Goal: Task Accomplishment & Management: Complete application form

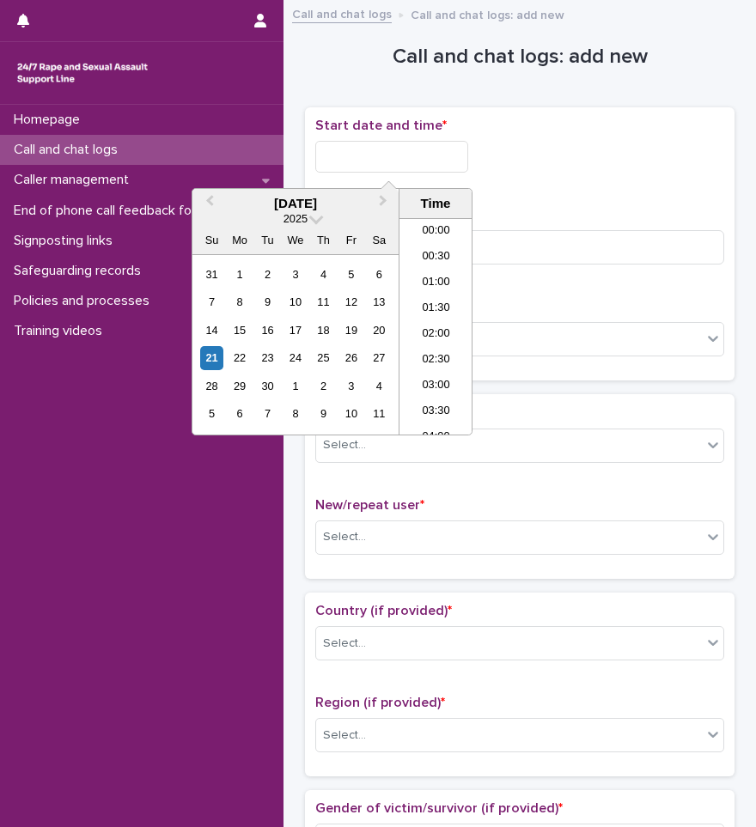
scroll to position [241, 0]
click at [430, 250] on li "05:00" at bounding box center [436, 249] width 73 height 26
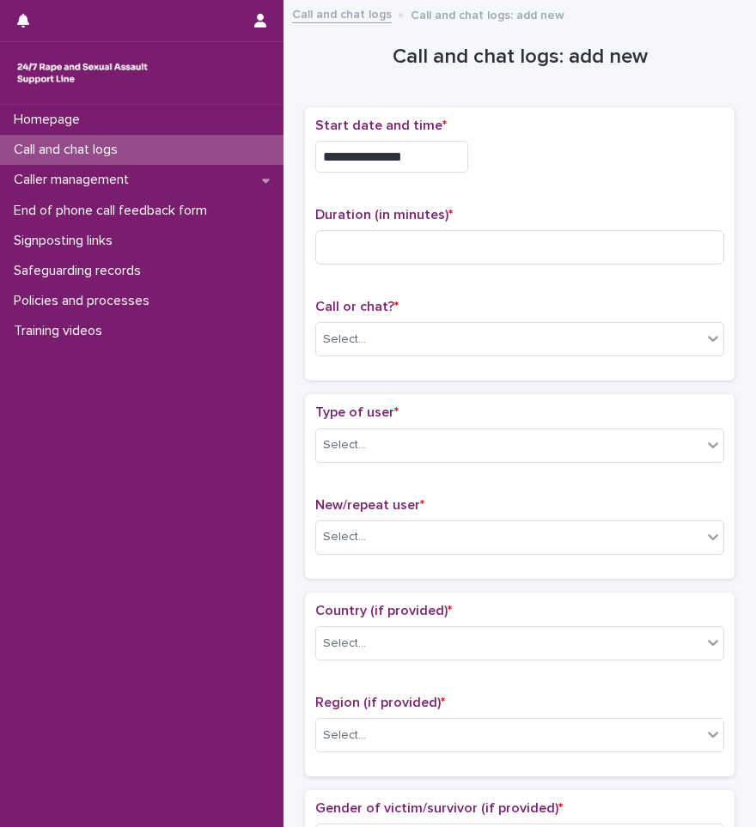
click at [430, 163] on input "**********" at bounding box center [391, 157] width 153 height 32
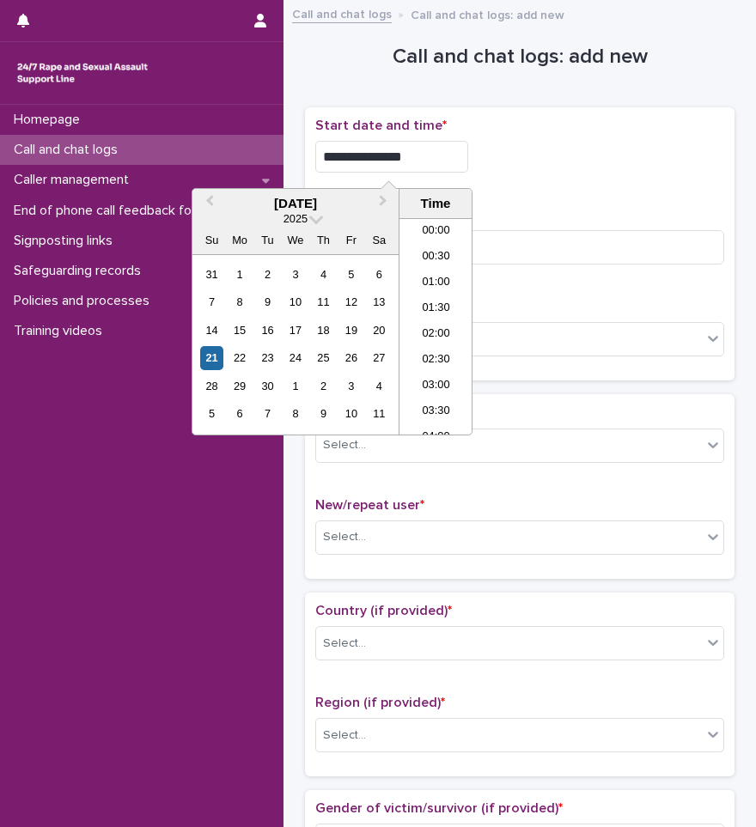
scroll to position [163, 0]
type input "**********"
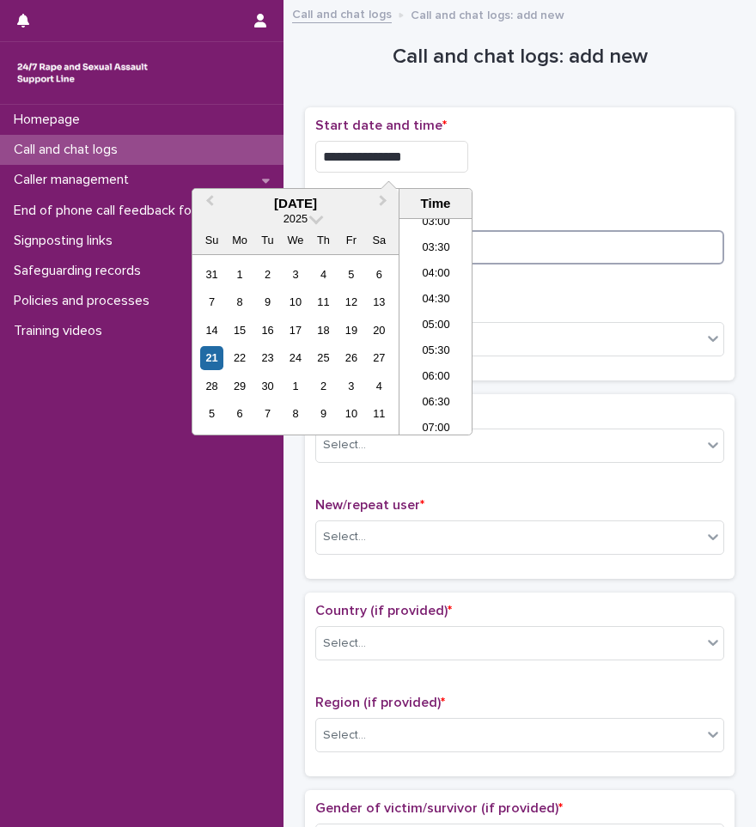
click at [536, 254] on input at bounding box center [519, 247] width 409 height 34
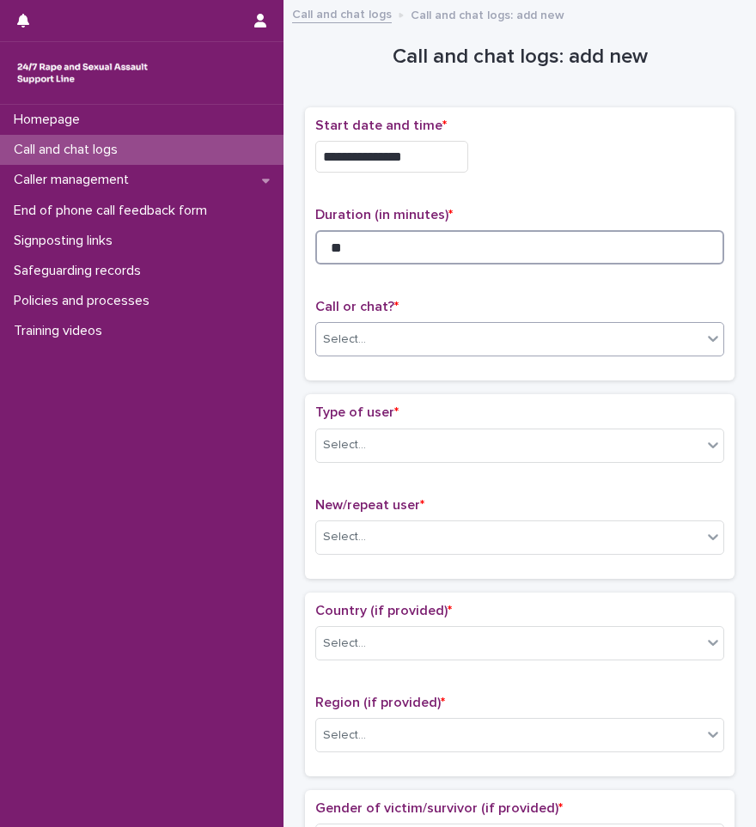
type input "**"
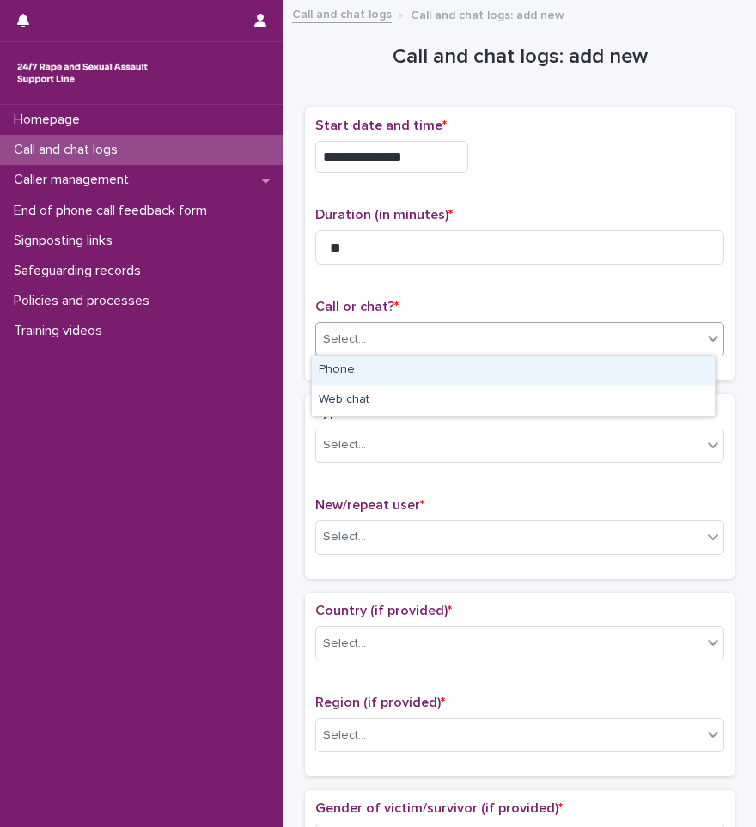
click at [437, 326] on div "Select..." at bounding box center [509, 340] width 386 height 28
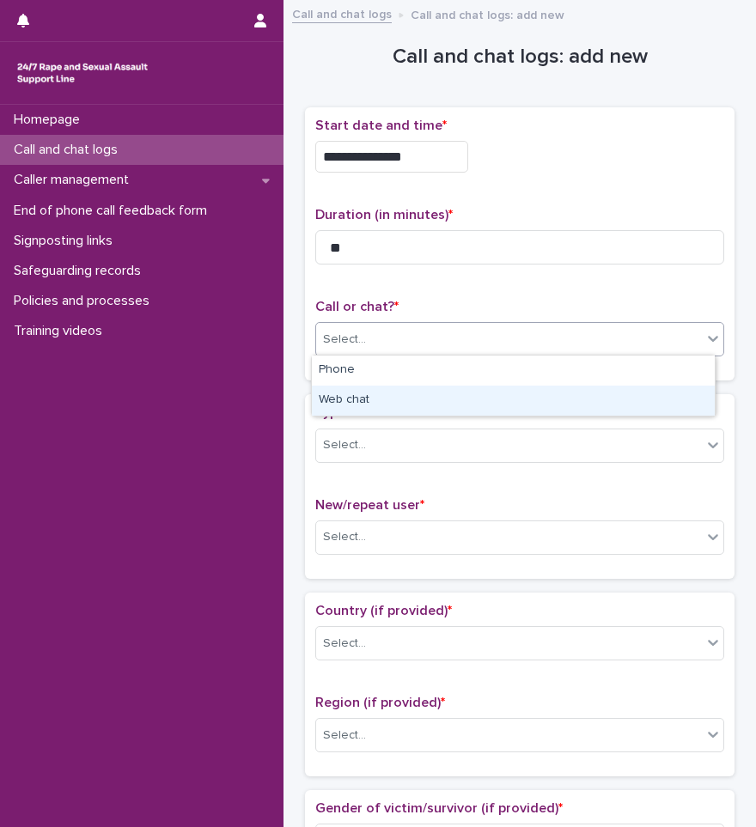
click at [401, 398] on div "Web chat" at bounding box center [513, 401] width 403 height 30
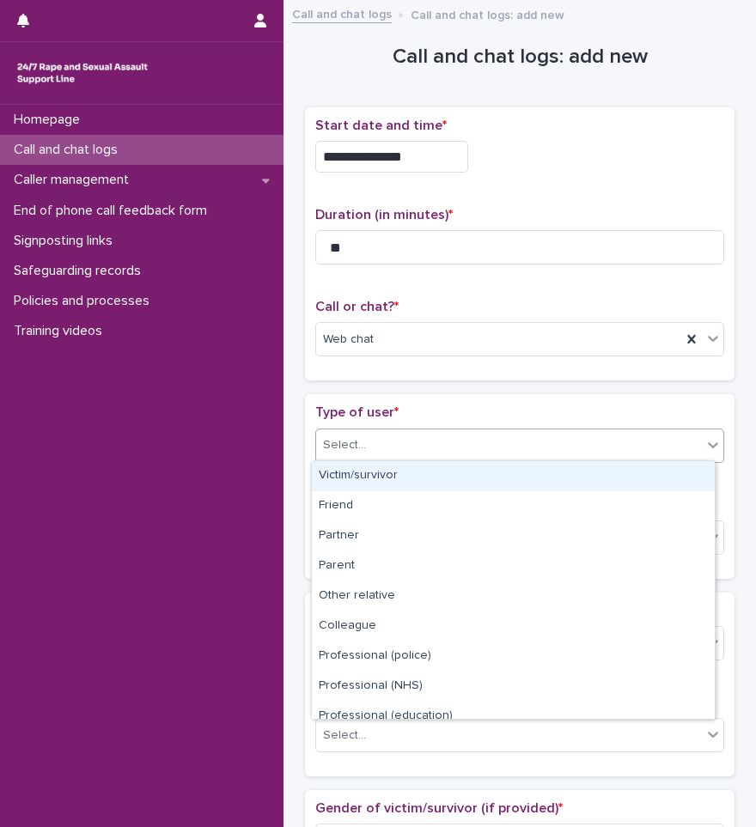
click at [409, 440] on div "Select..." at bounding box center [509, 445] width 386 height 28
click at [399, 469] on div "Victim/survivor" at bounding box center [513, 476] width 403 height 30
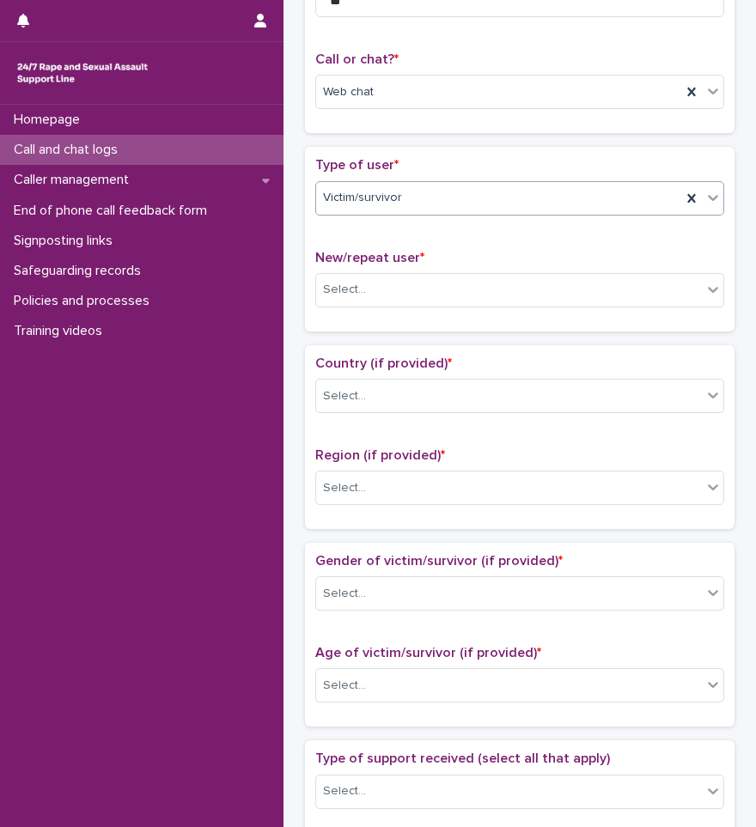
scroll to position [258, 0]
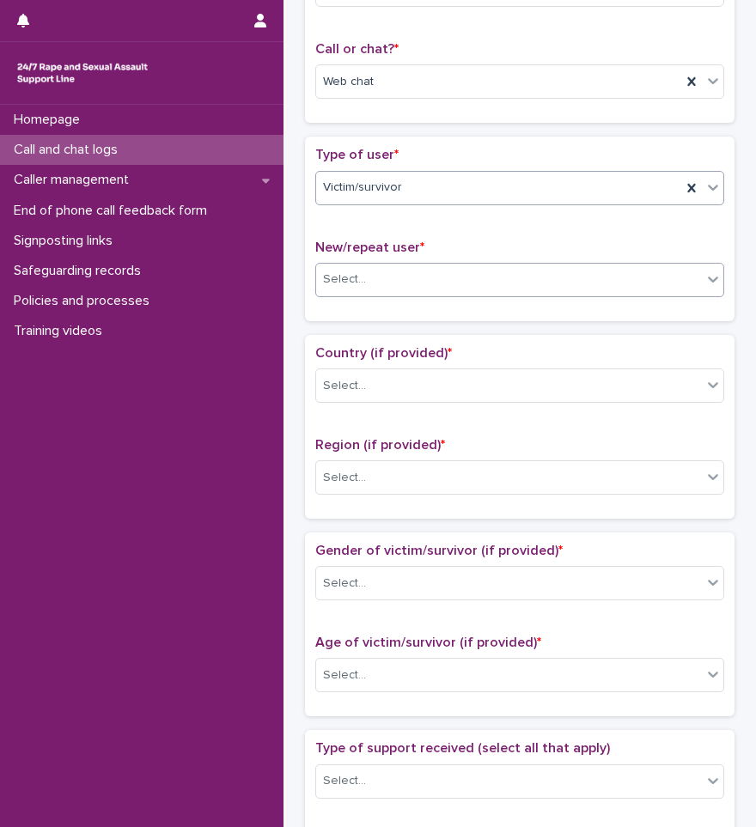
click at [394, 271] on div "Select..." at bounding box center [509, 280] width 386 height 28
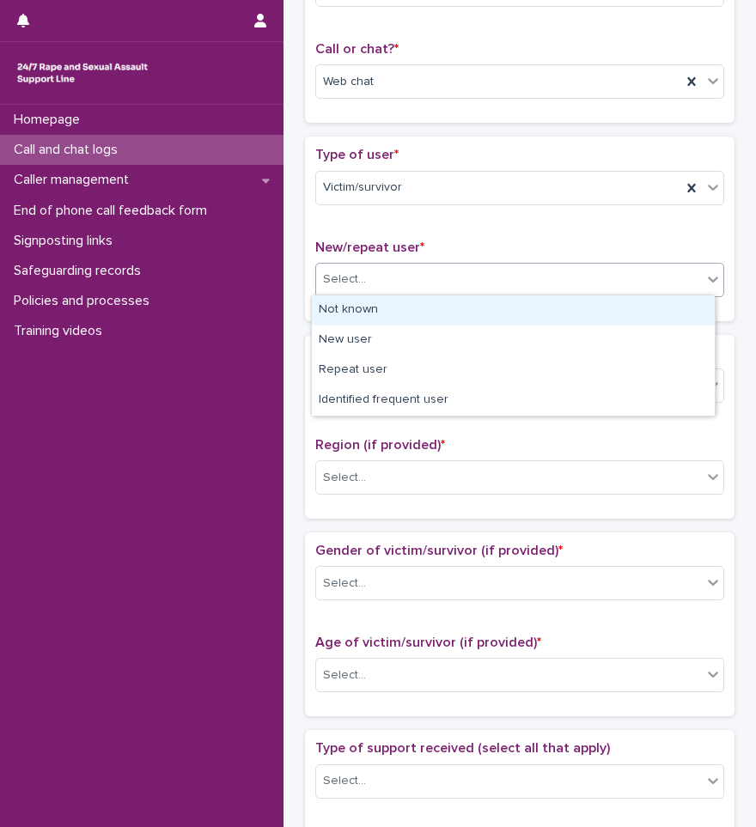
click at [383, 314] on div "Not known" at bounding box center [513, 311] width 403 height 30
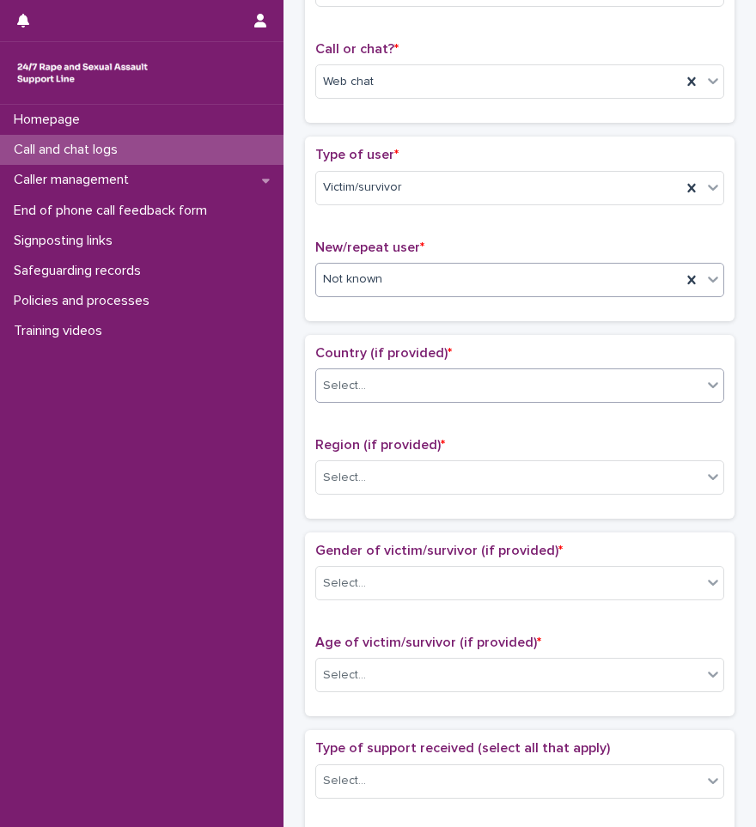
click at [383, 386] on div "Select..." at bounding box center [509, 386] width 386 height 28
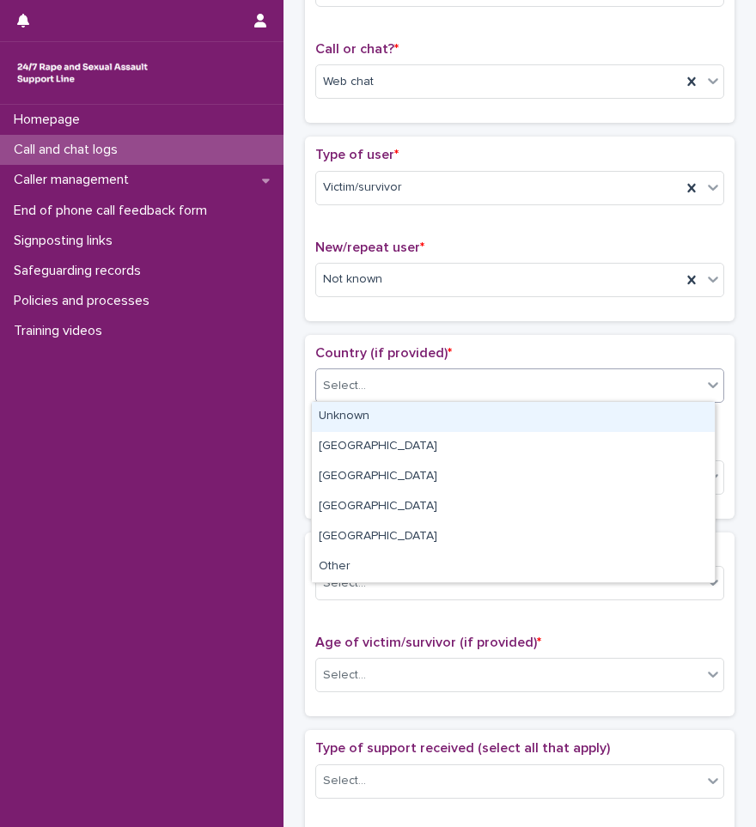
click at [381, 409] on div "Unknown" at bounding box center [513, 417] width 403 height 30
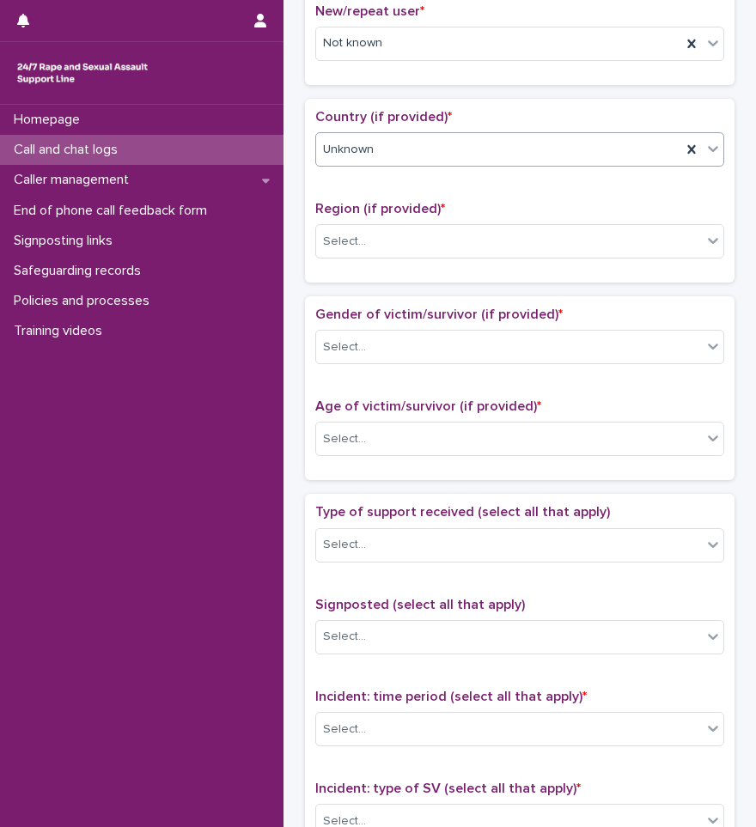
scroll to position [516, 0]
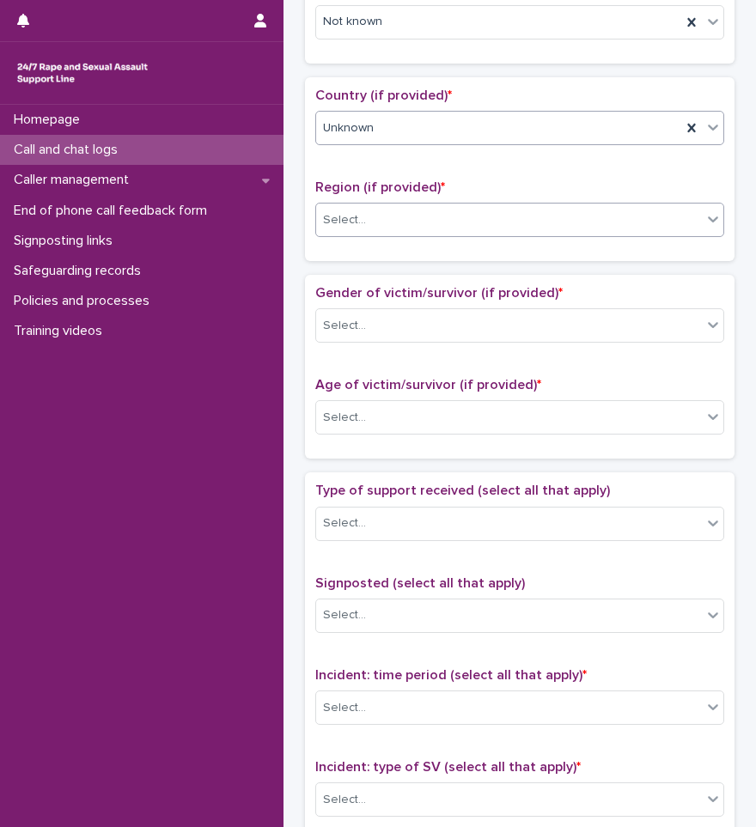
click at [358, 228] on div "Select..." at bounding box center [509, 220] width 386 height 28
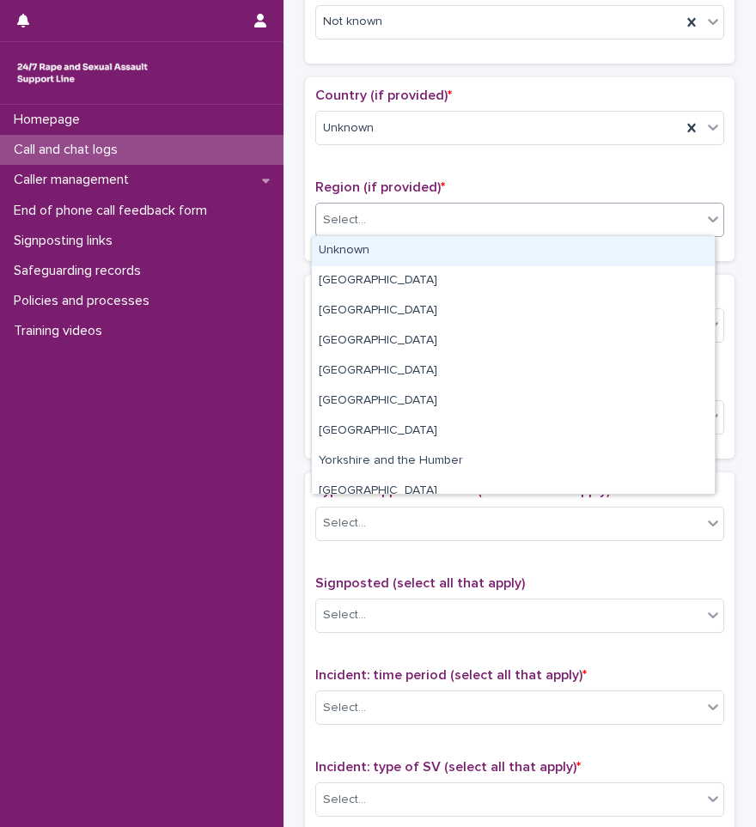
click at [349, 258] on div "Unknown" at bounding box center [513, 251] width 403 height 30
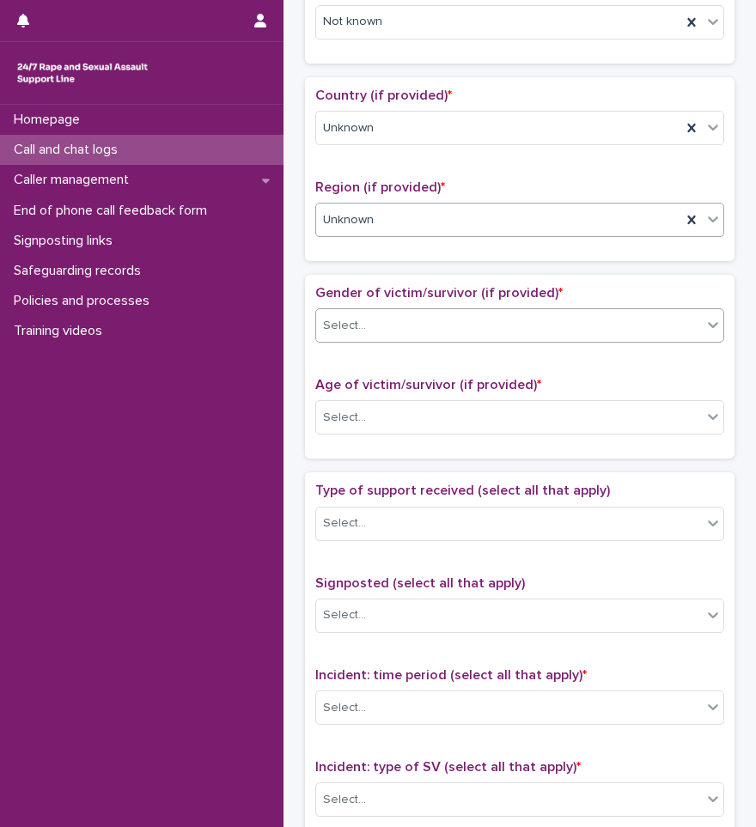
click at [358, 332] on div "Select..." at bounding box center [344, 326] width 43 height 18
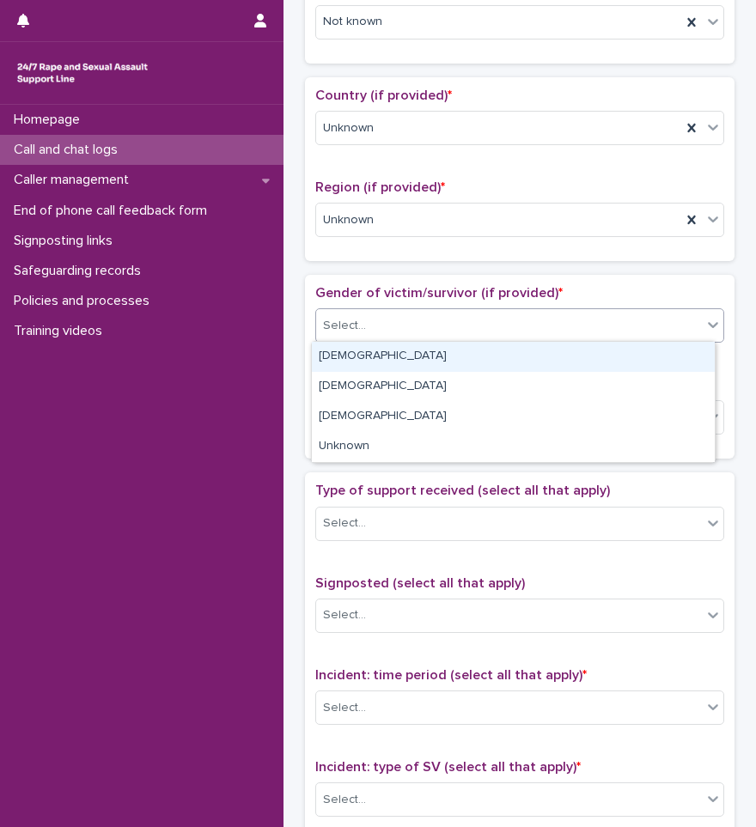
click at [357, 360] on div "[DEMOGRAPHIC_DATA]" at bounding box center [513, 357] width 403 height 30
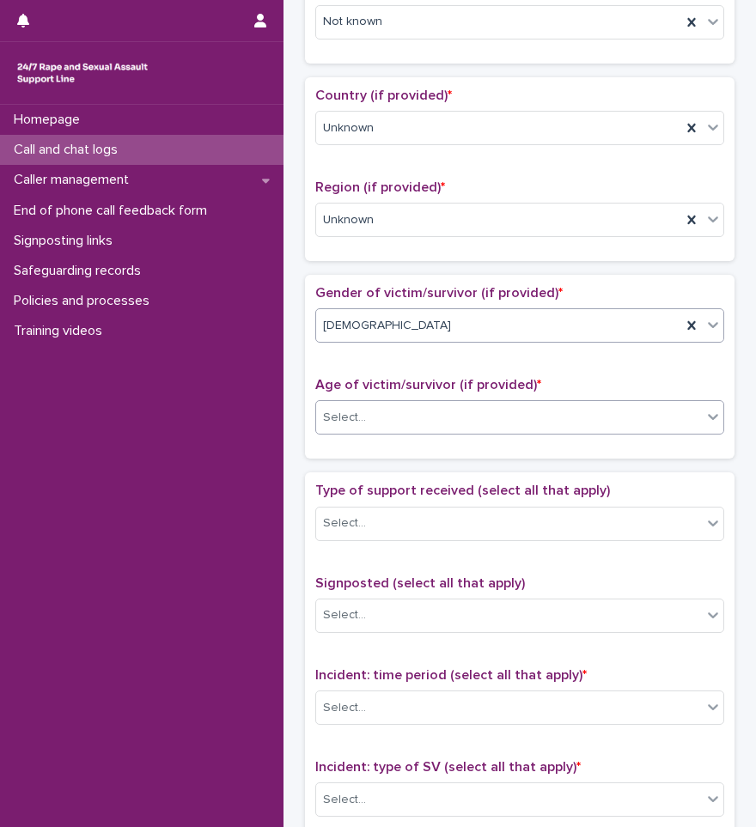
click at [368, 423] on input "text" at bounding box center [369, 417] width 2 height 16
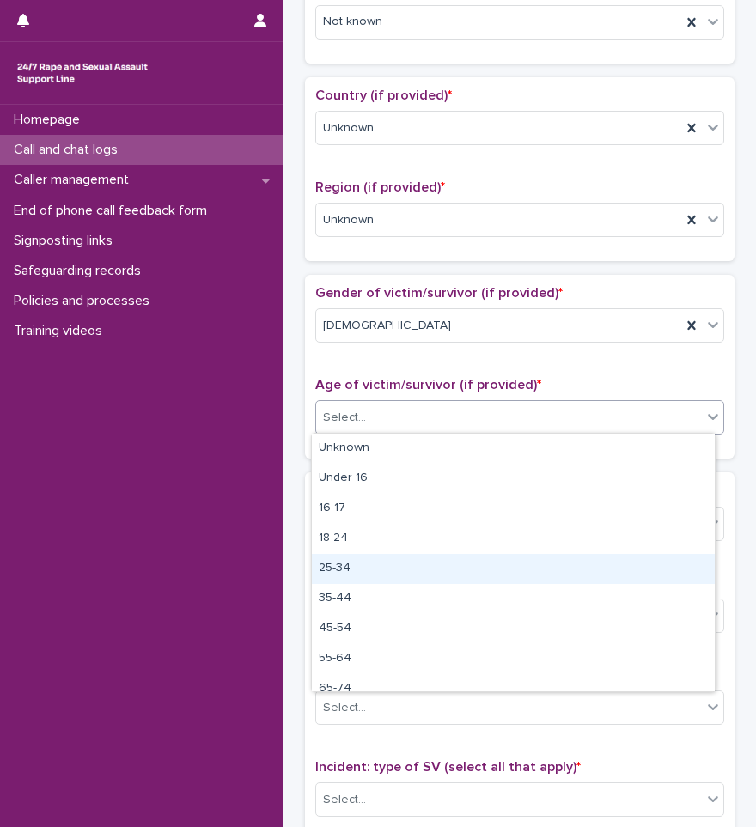
click at [348, 565] on div "25-34" at bounding box center [513, 569] width 403 height 30
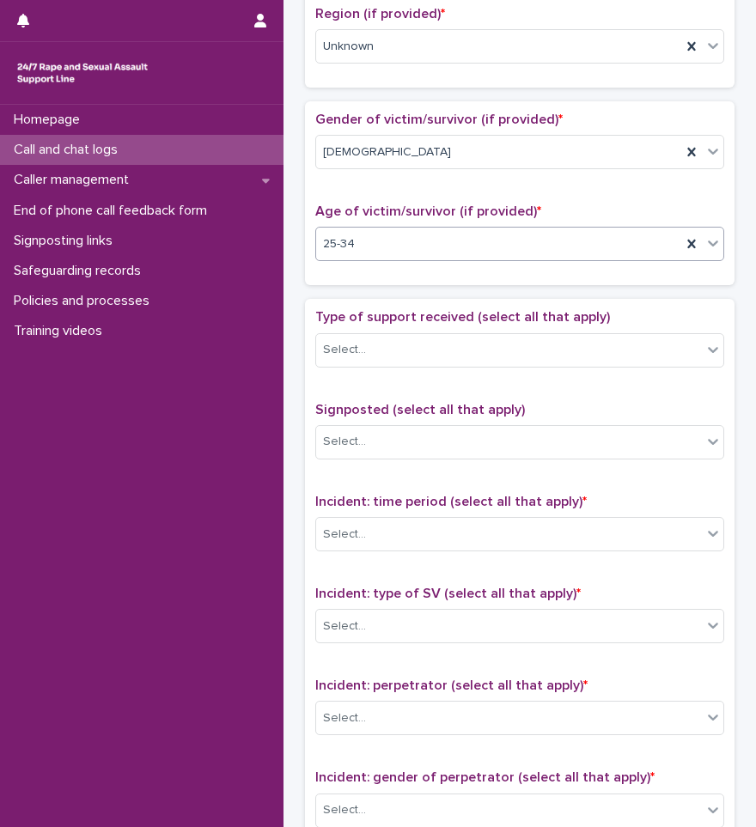
scroll to position [773, 0]
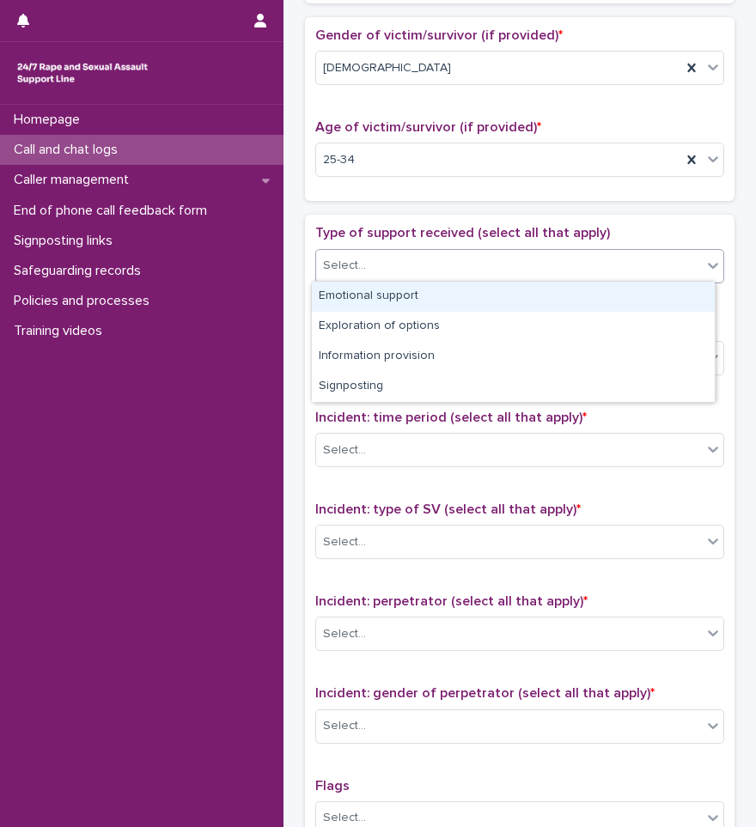
click at [371, 272] on div "Select..." at bounding box center [509, 266] width 386 height 28
click at [375, 292] on div "Emotional support" at bounding box center [513, 297] width 403 height 30
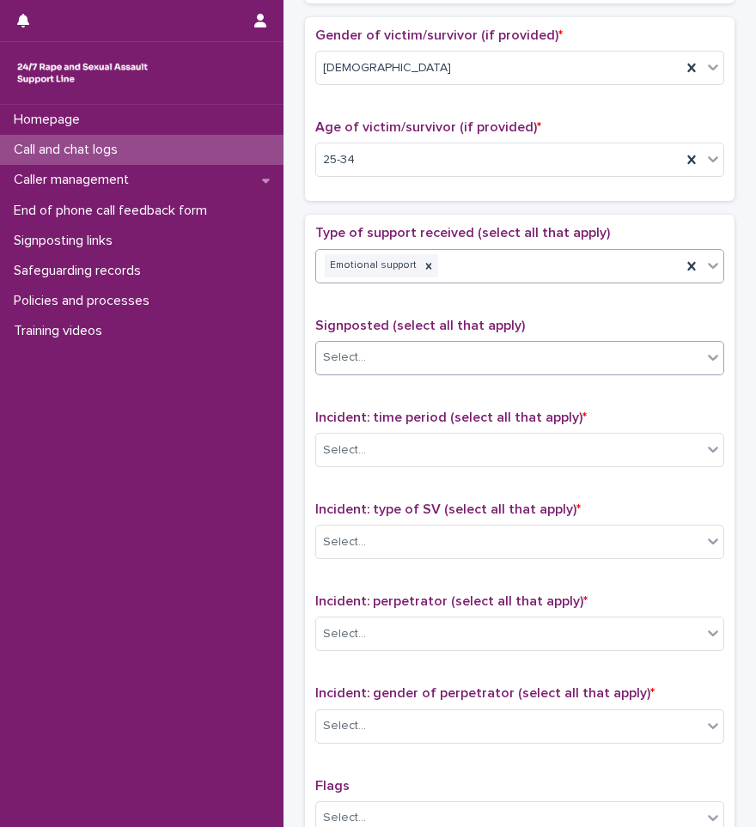
click at [369, 360] on div "Select..." at bounding box center [509, 358] width 386 height 28
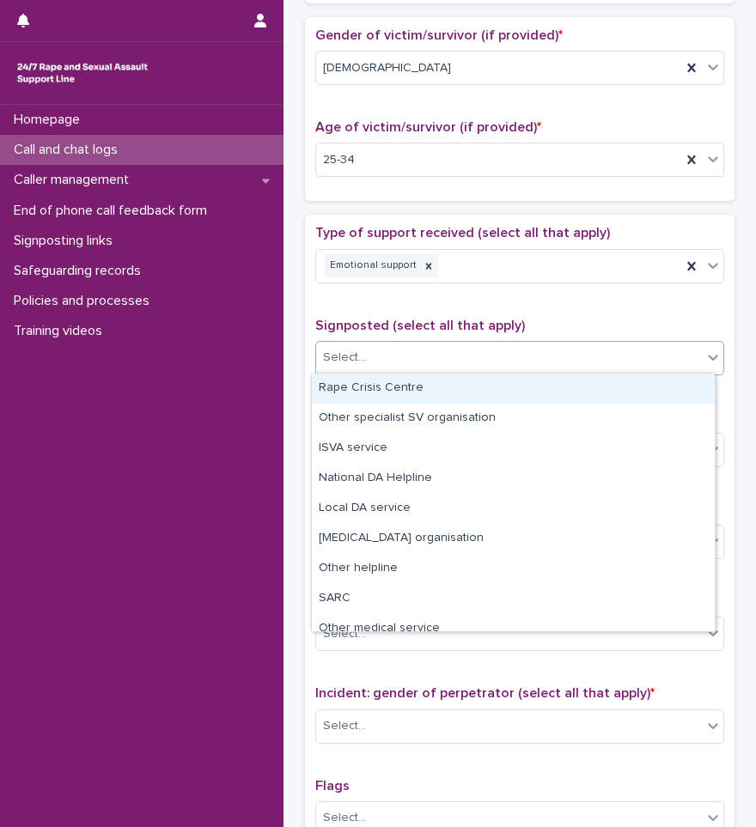
click at [383, 285] on div "Type of support received (select all that apply) Emotional support" at bounding box center [519, 260] width 409 height 71
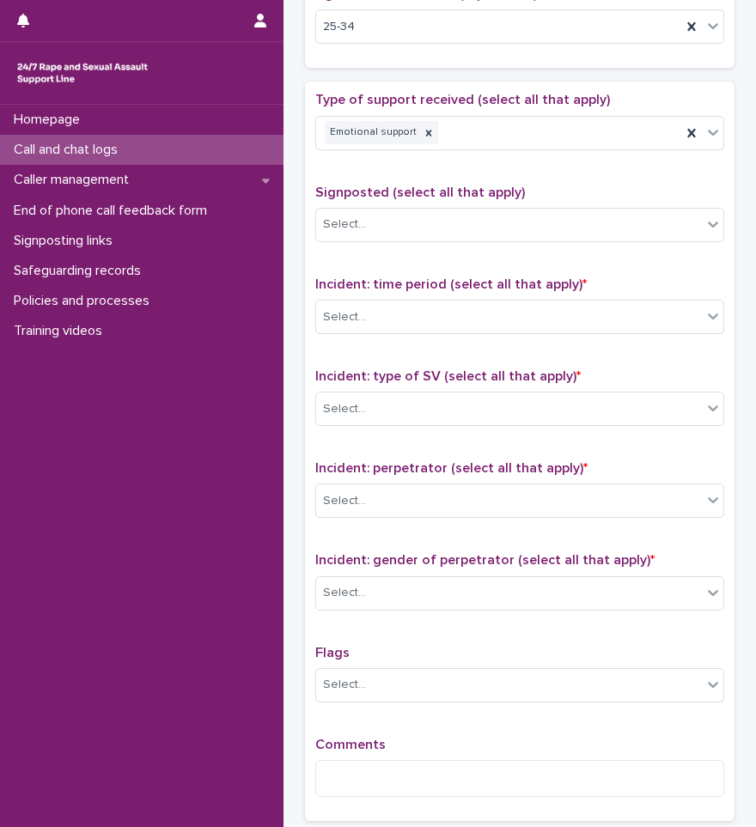
scroll to position [1074, 0]
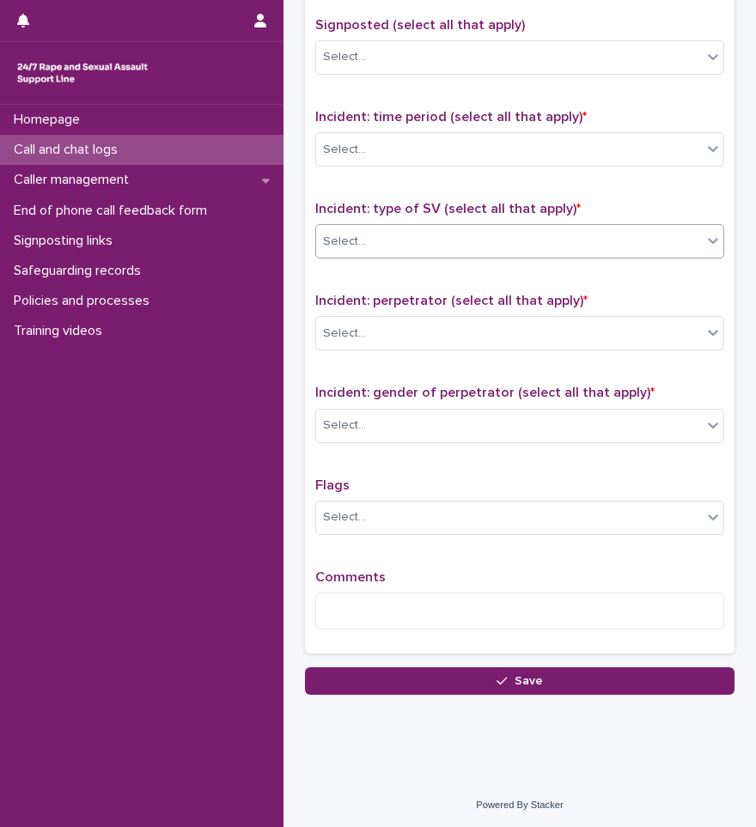
click at [360, 246] on div "Select..." at bounding box center [509, 242] width 386 height 28
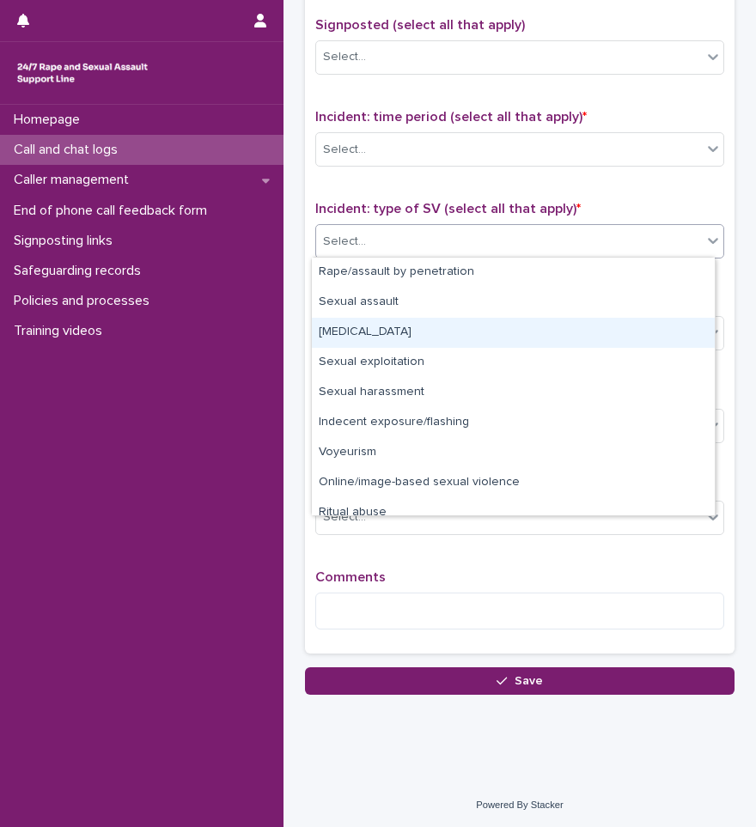
click at [346, 330] on div "[MEDICAL_DATA]" at bounding box center [513, 333] width 403 height 30
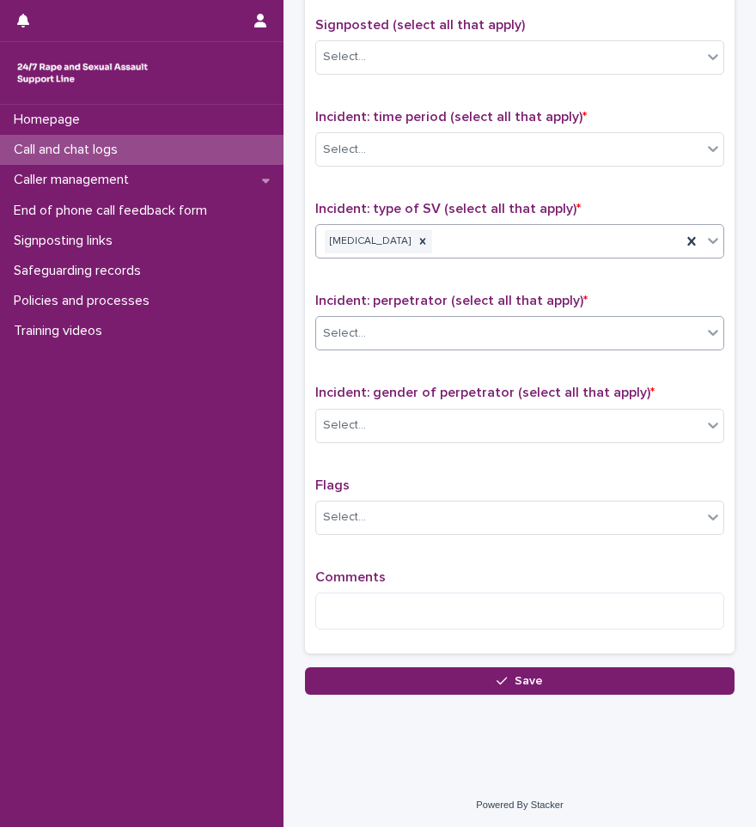
click at [368, 339] on div "Select..." at bounding box center [509, 334] width 386 height 28
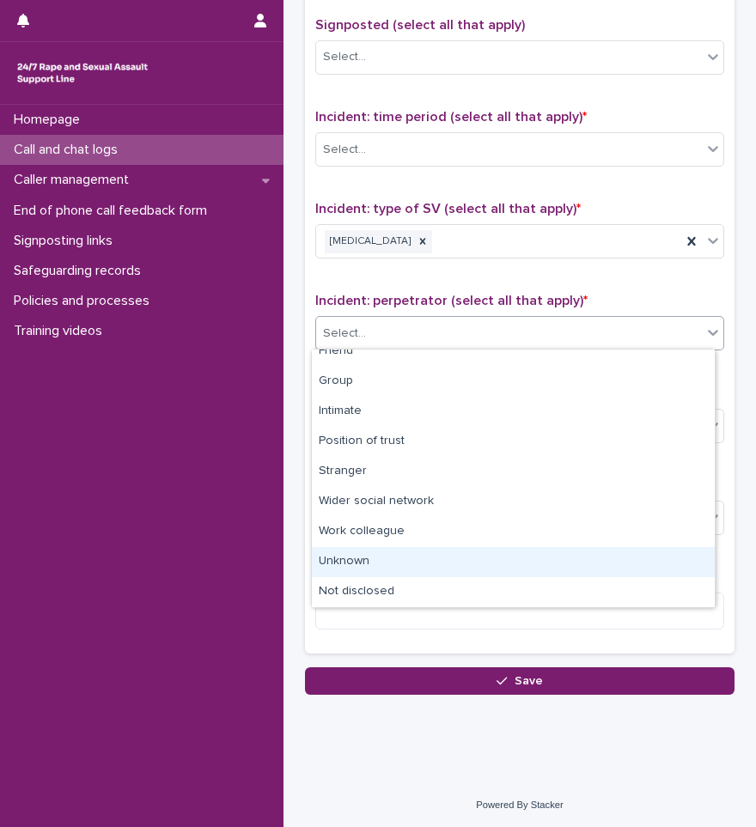
scroll to position [0, 0]
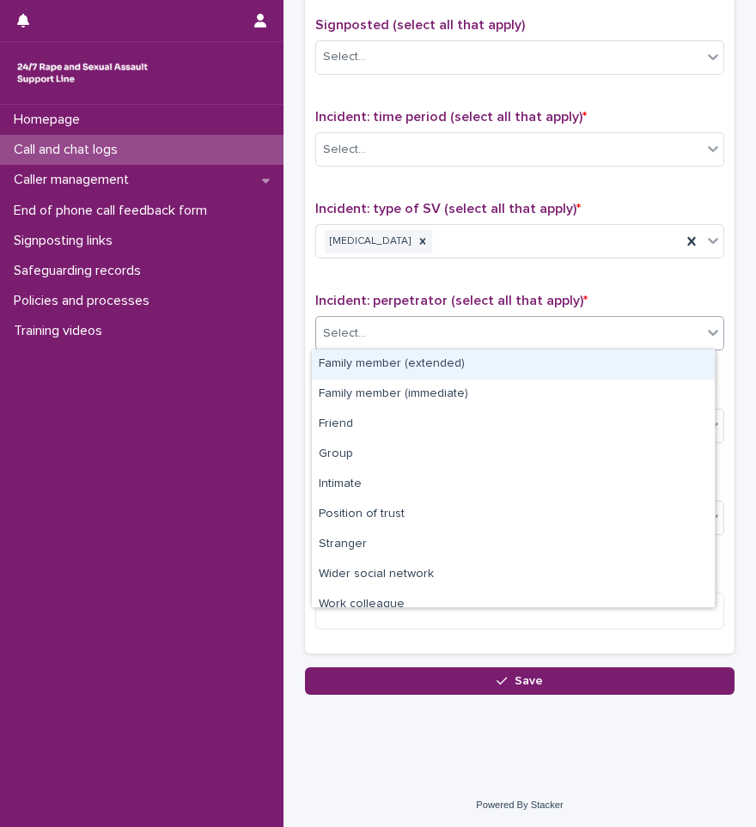
click at [369, 364] on div "Family member (extended)" at bounding box center [513, 365] width 403 height 30
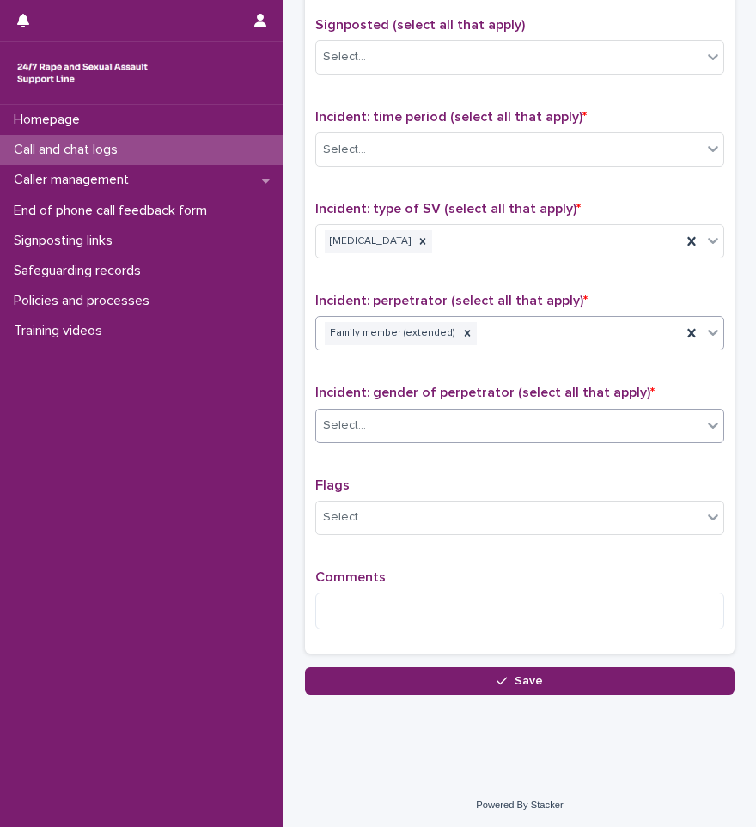
click at [367, 426] on div "Select..." at bounding box center [509, 426] width 386 height 28
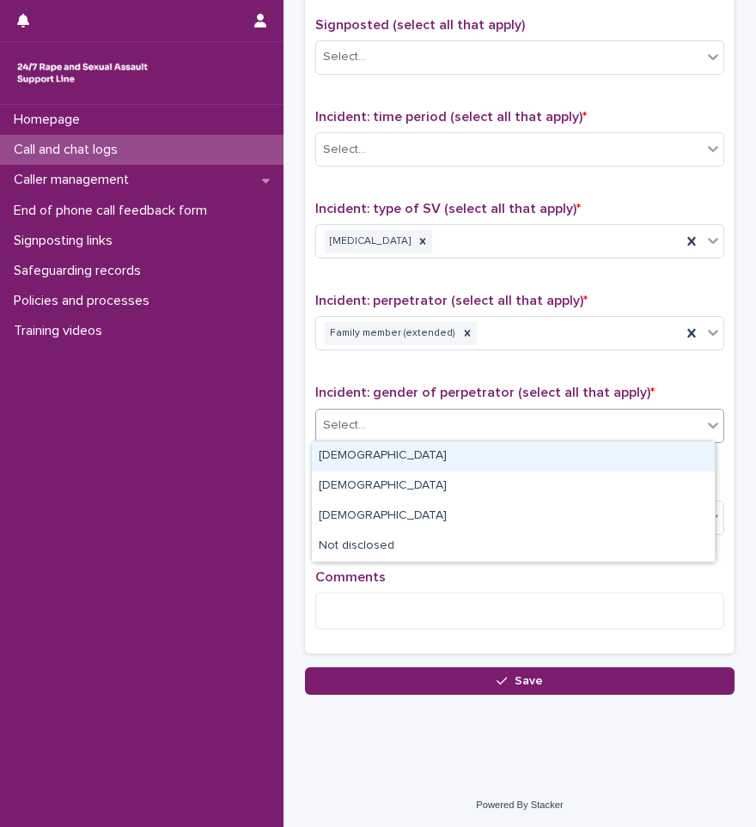
click at [351, 461] on div "[DEMOGRAPHIC_DATA]" at bounding box center [513, 457] width 403 height 30
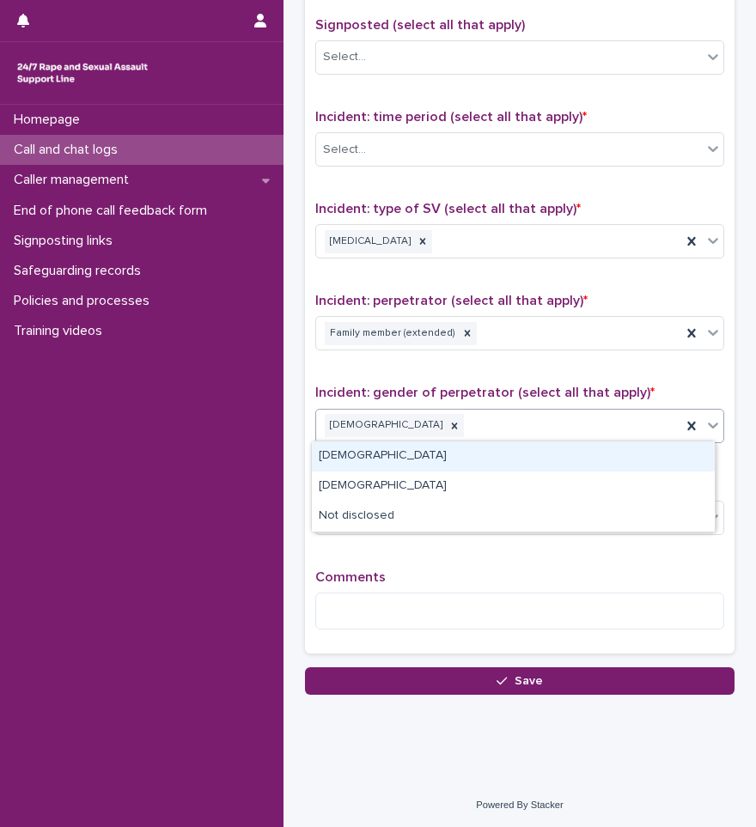
click at [381, 424] on div "[DEMOGRAPHIC_DATA]" at bounding box center [498, 426] width 365 height 30
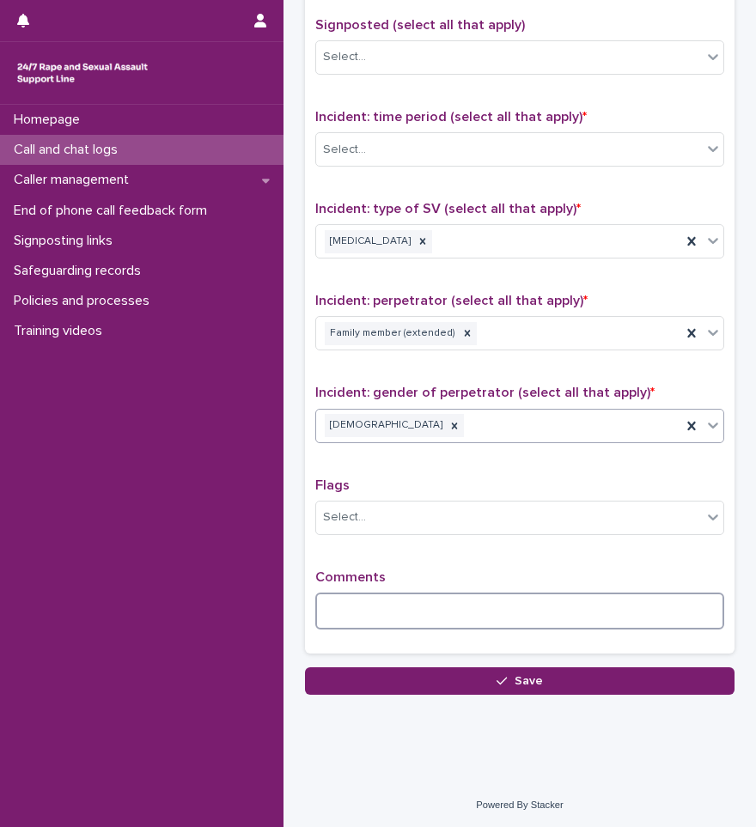
click at [390, 605] on textarea at bounding box center [519, 611] width 409 height 37
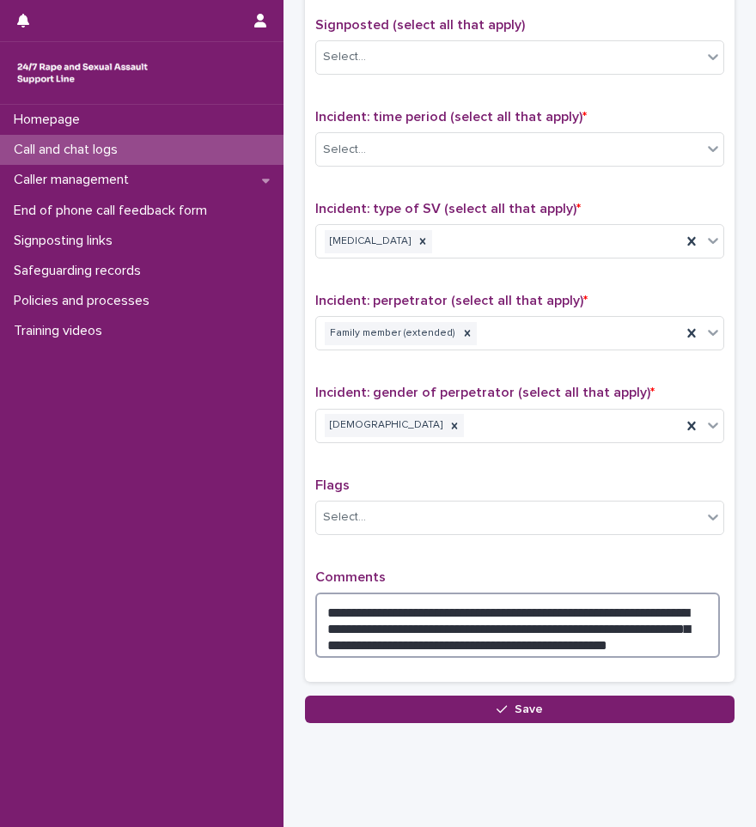
type textarea "**********"
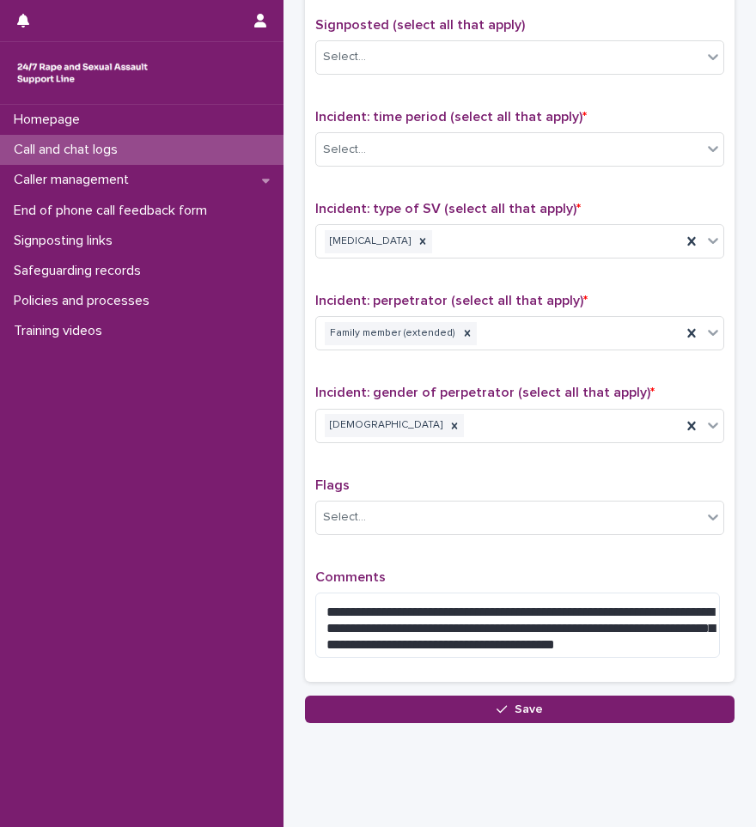
click at [128, 462] on div "Homepage Call and chat logs Caller management End of phone call feedback form S…" at bounding box center [142, 466] width 284 height 723
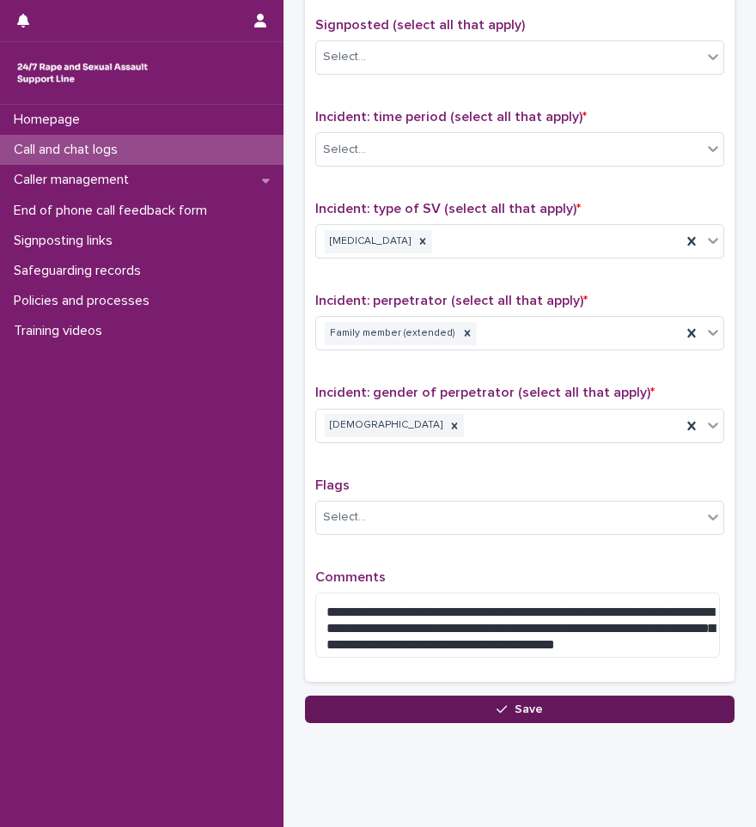
drag, startPoint x: 482, startPoint y: 692, endPoint x: 486, endPoint y: 701, distance: 10.4
click at [482, 692] on div "**********" at bounding box center [520, 305] width 430 height 782
click at [486, 718] on button "Save" at bounding box center [520, 709] width 430 height 27
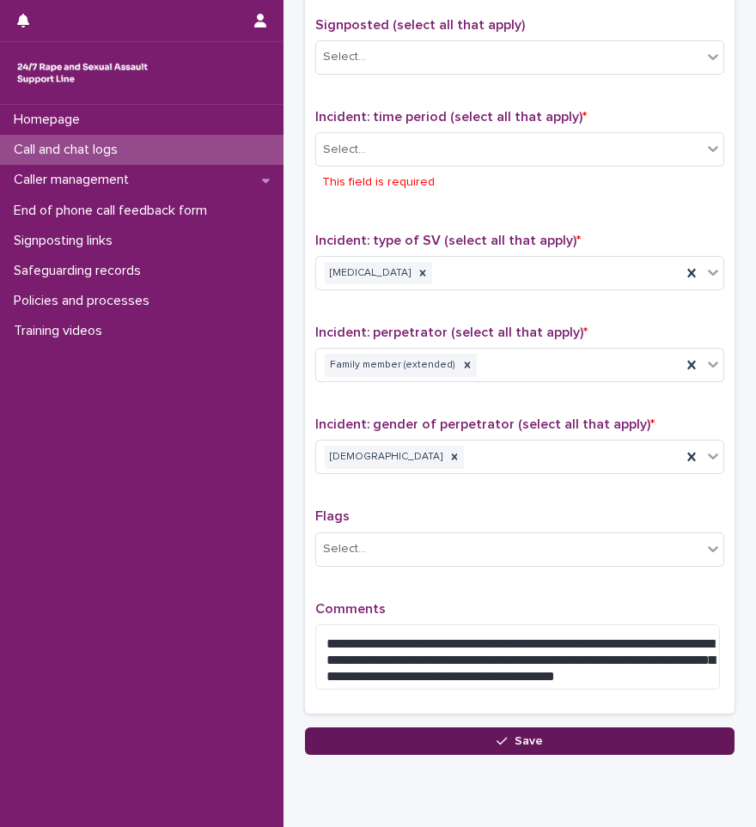
scroll to position [1134, 0]
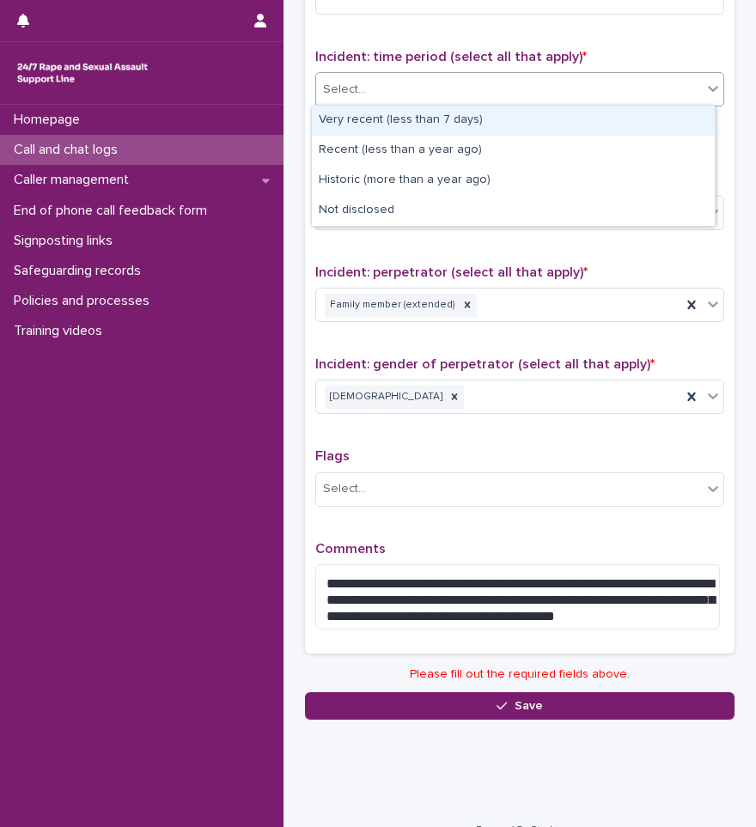
click at [444, 76] on div "Select..." at bounding box center [509, 90] width 386 height 28
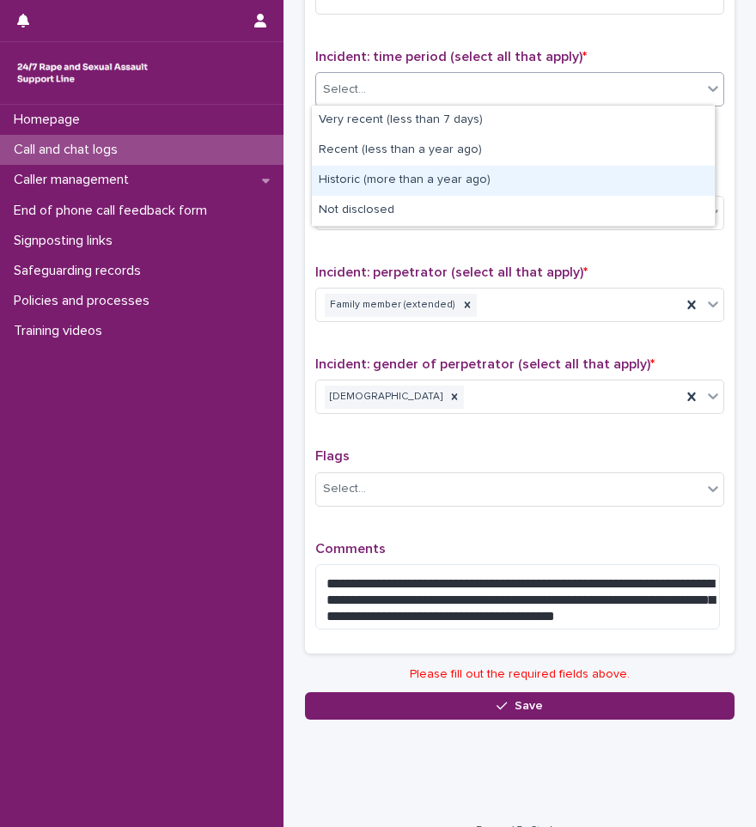
click at [428, 180] on div "Historic (more than a year ago)" at bounding box center [513, 181] width 403 height 30
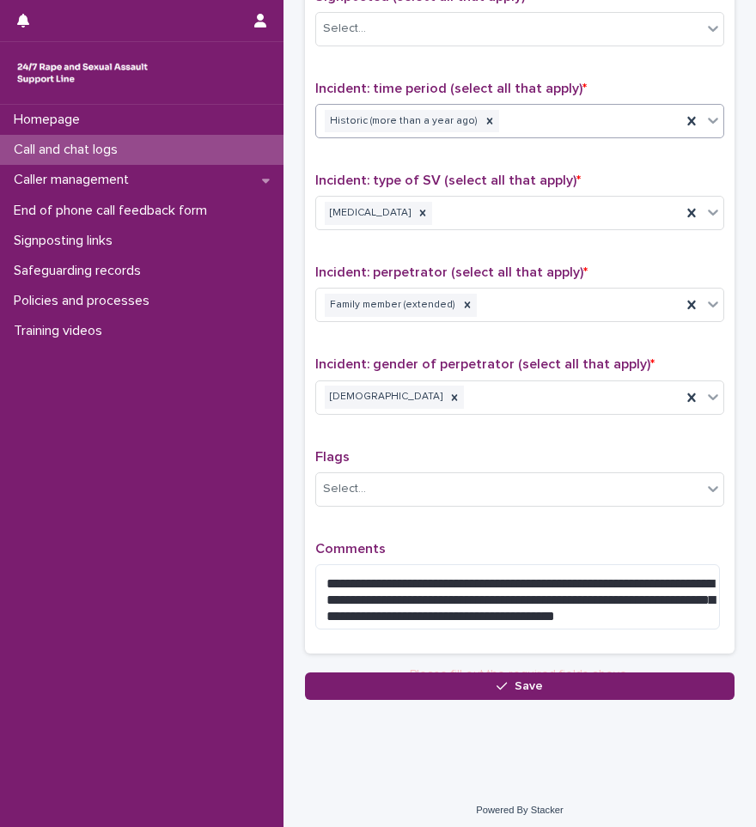
scroll to position [1102, 0]
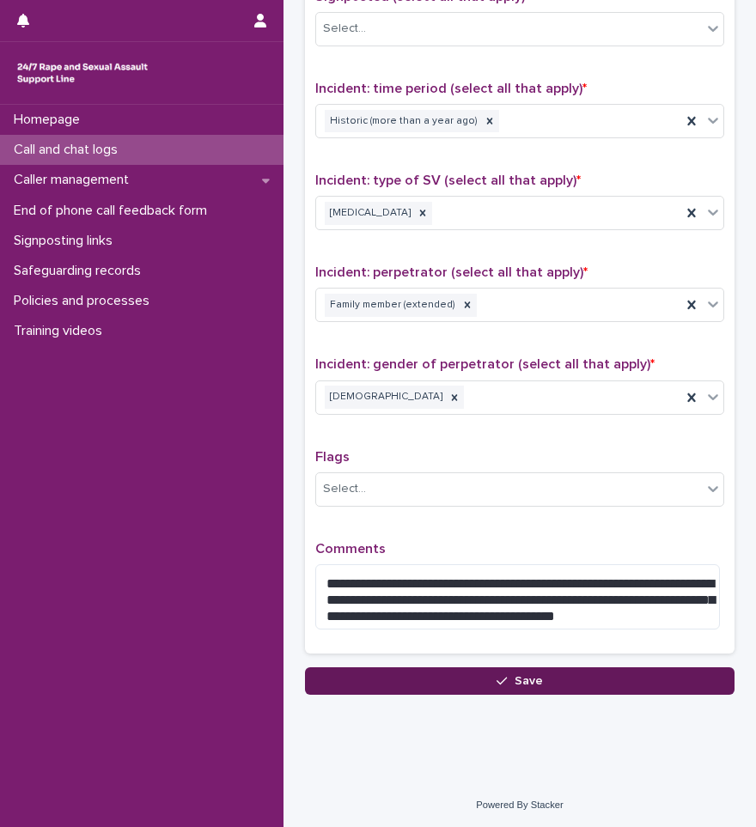
click at [516, 680] on span "Save" at bounding box center [529, 681] width 28 height 12
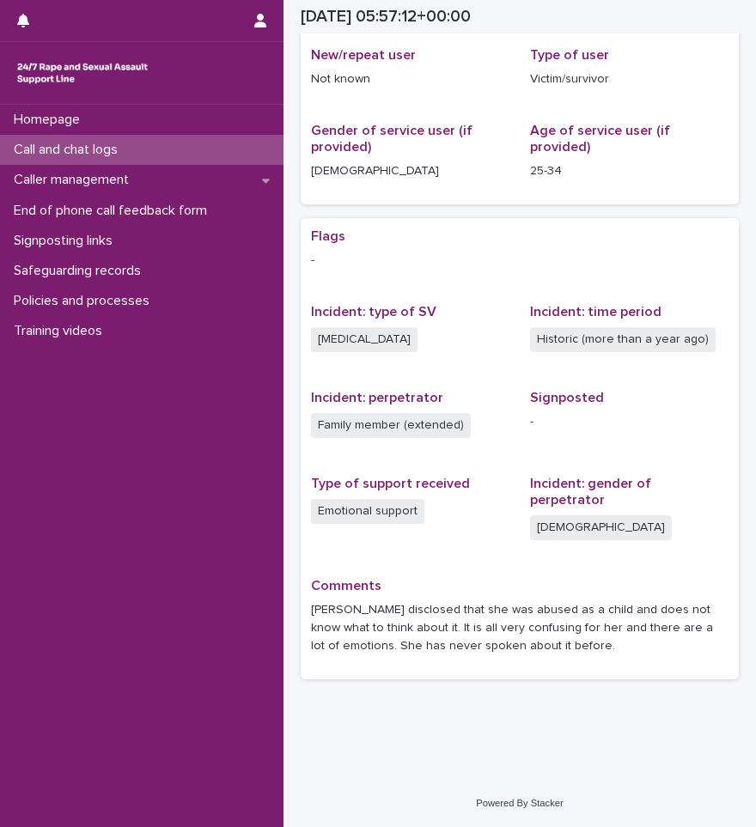
scroll to position [290, 0]
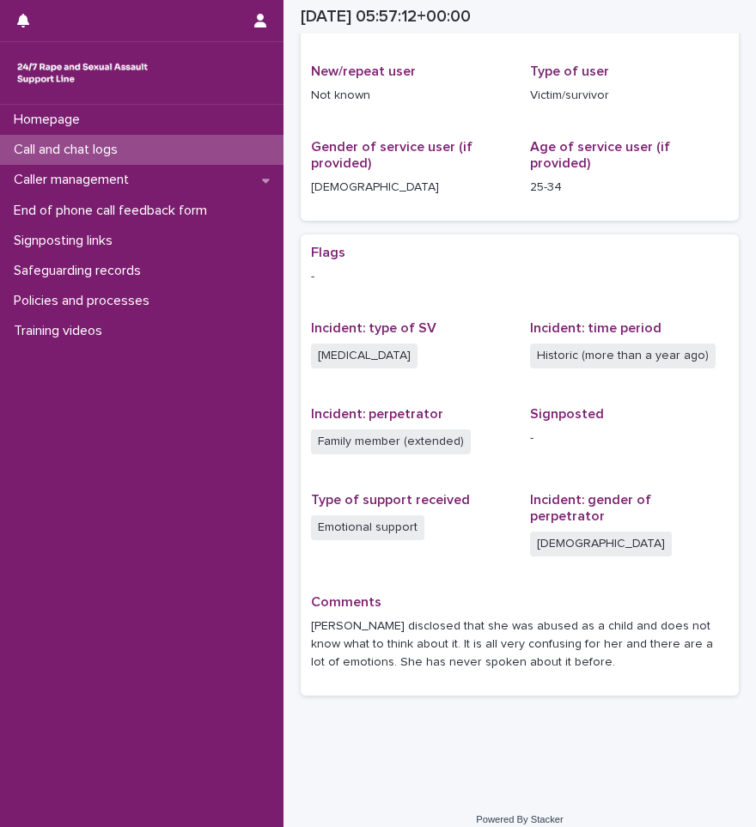
click at [81, 149] on p "Call and chat logs" at bounding box center [69, 150] width 125 height 16
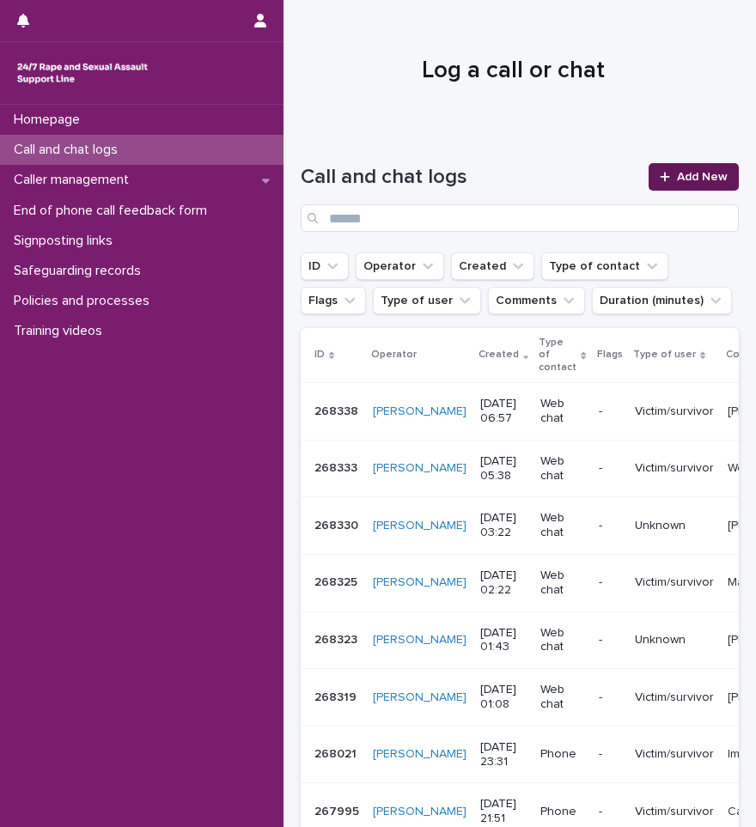
click at [649, 175] on link "Add New" at bounding box center [694, 176] width 90 height 27
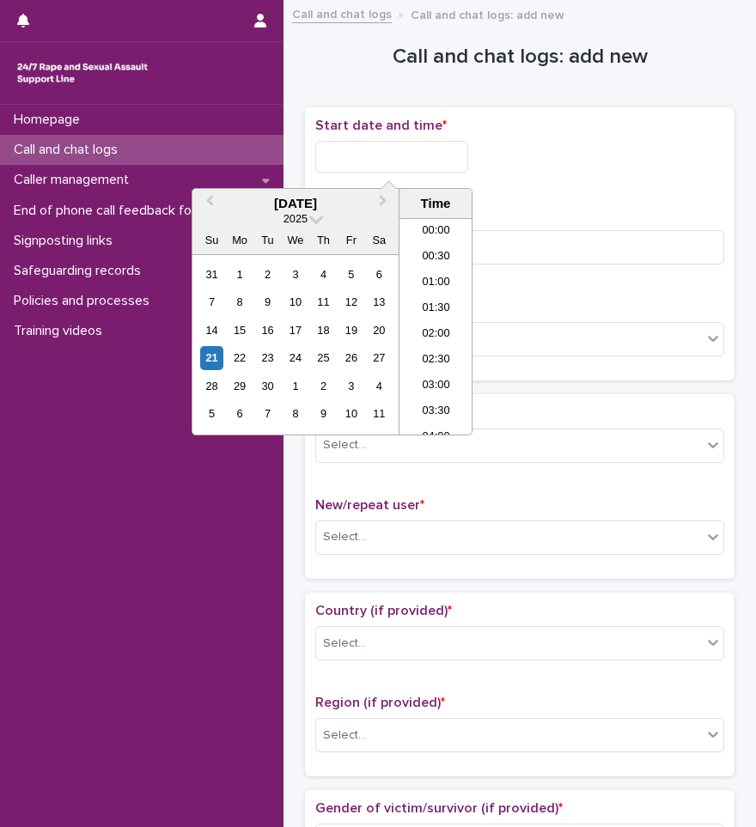
click at [379, 166] on input "text" at bounding box center [391, 157] width 153 height 32
click at [450, 330] on li "07:00" at bounding box center [436, 327] width 73 height 26
type input "**********"
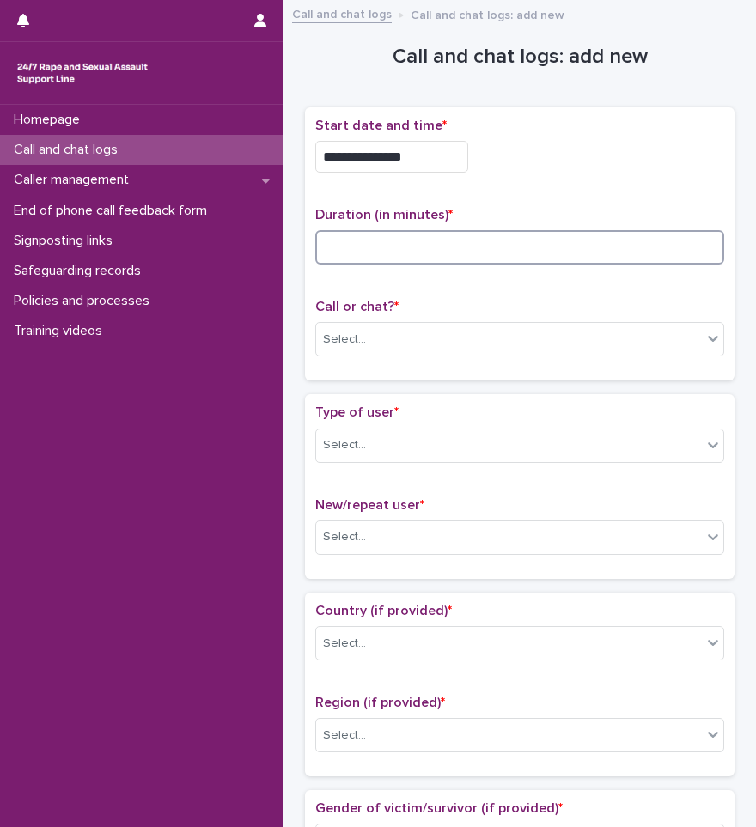
click at [412, 254] on input at bounding box center [519, 247] width 409 height 34
type input "**"
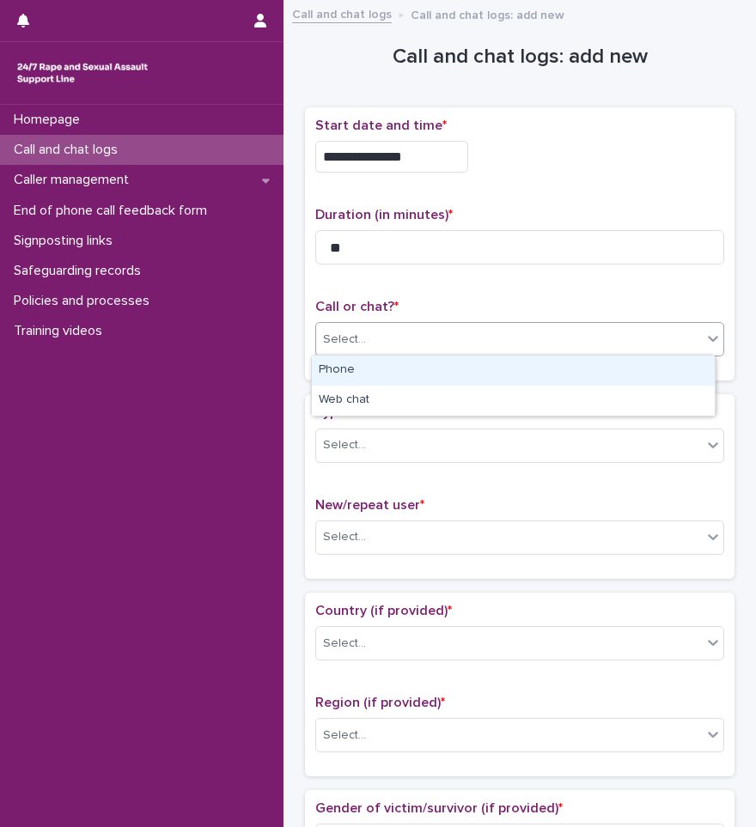
click at [405, 331] on div "Select..." at bounding box center [509, 340] width 386 height 28
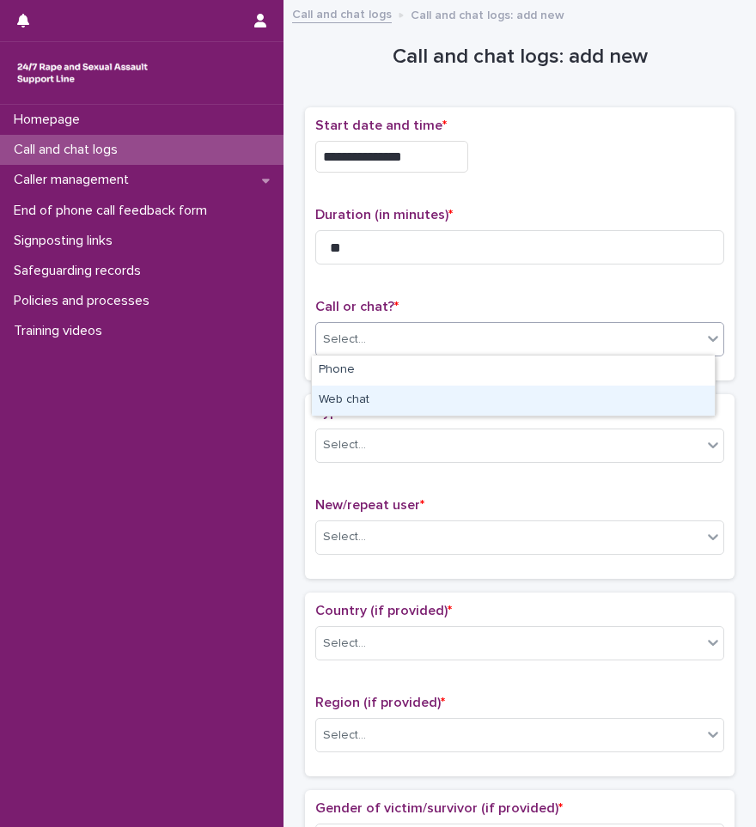
click at [339, 392] on div "Web chat" at bounding box center [513, 401] width 403 height 30
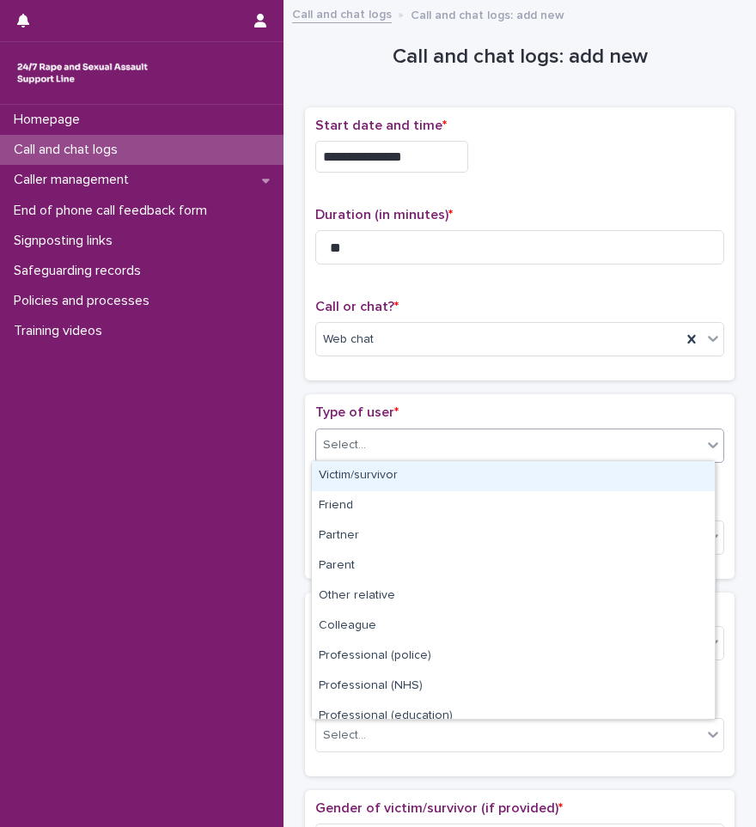
click at [355, 454] on div "Select..." at bounding box center [509, 445] width 386 height 28
click at [345, 467] on div "Victim/survivor" at bounding box center [513, 476] width 403 height 30
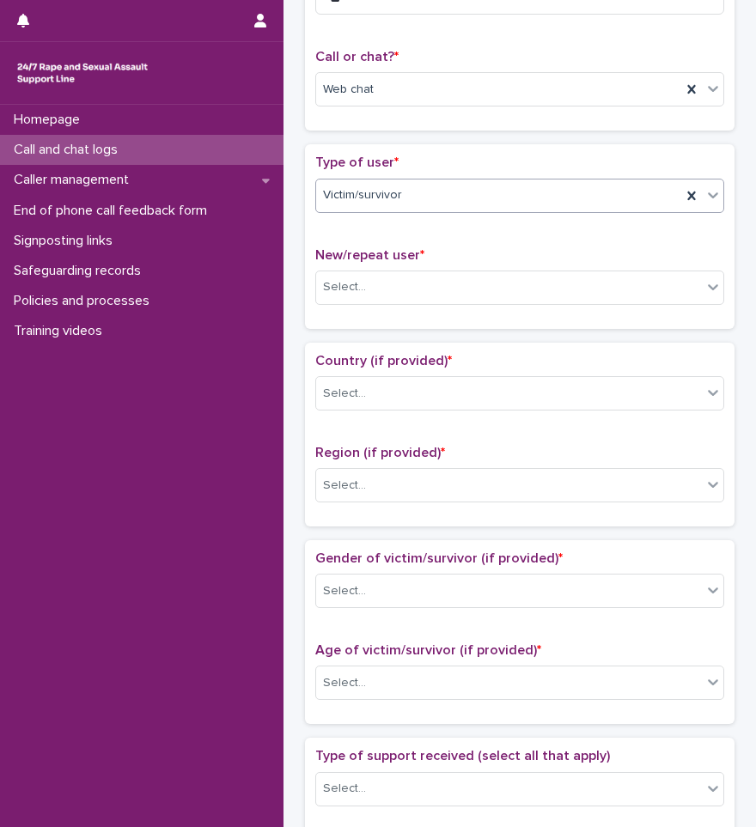
scroll to position [258, 0]
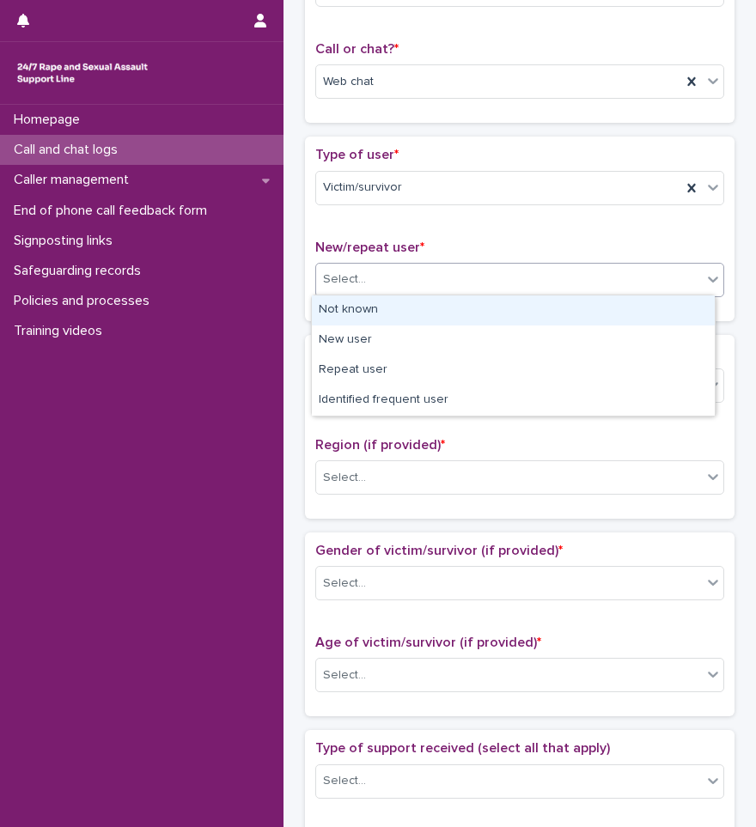
click at [372, 284] on div "Select..." at bounding box center [509, 280] width 386 height 28
click at [365, 314] on div "Not known" at bounding box center [513, 311] width 403 height 30
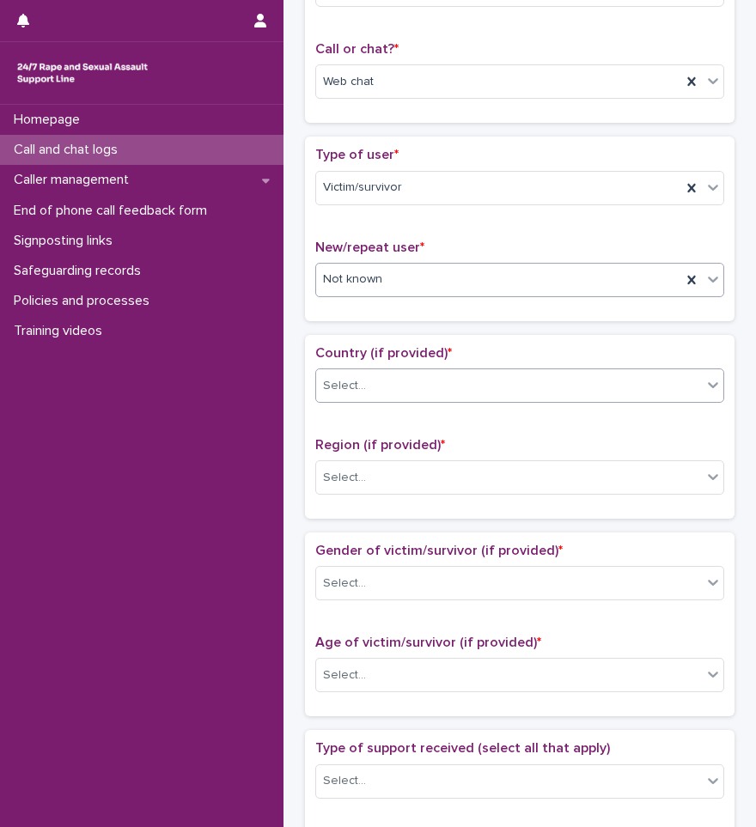
click at [374, 394] on div "Select..." at bounding box center [509, 386] width 386 height 28
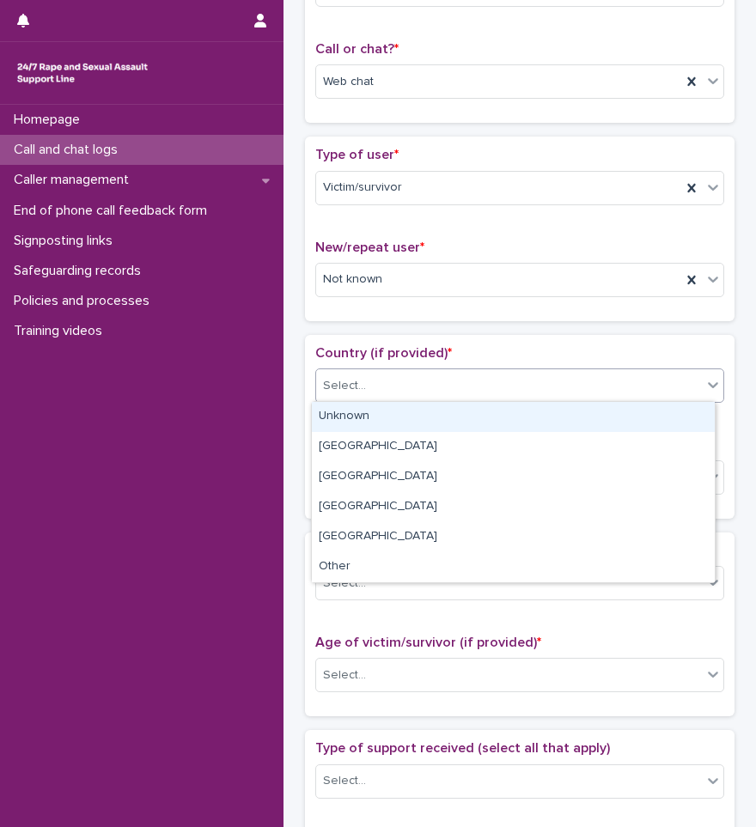
click at [366, 425] on div "Unknown" at bounding box center [513, 417] width 403 height 30
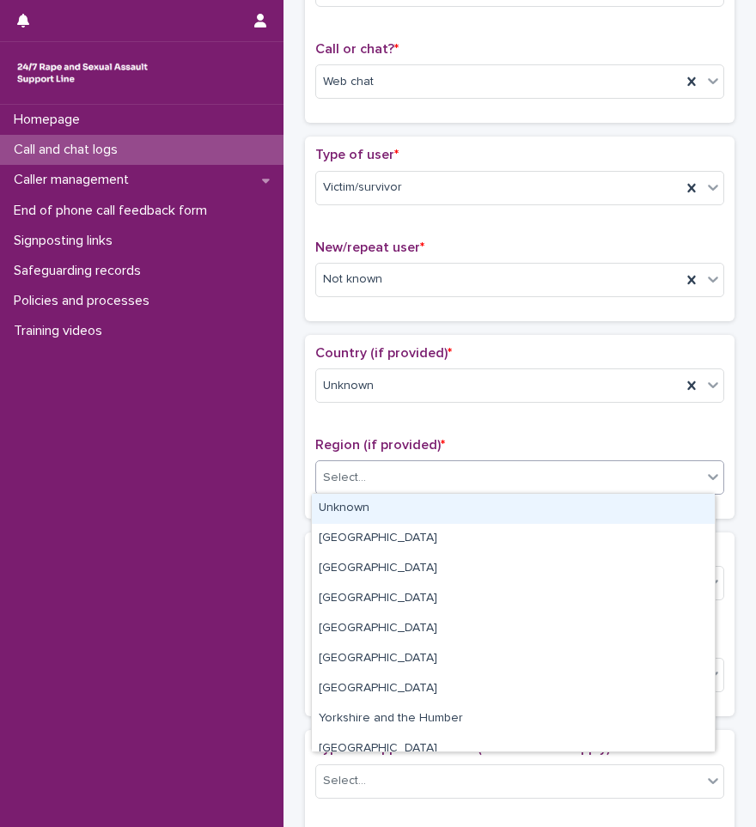
click at [364, 488] on div "Select..." at bounding box center [509, 478] width 386 height 28
click at [362, 507] on div "Unknown" at bounding box center [513, 509] width 403 height 30
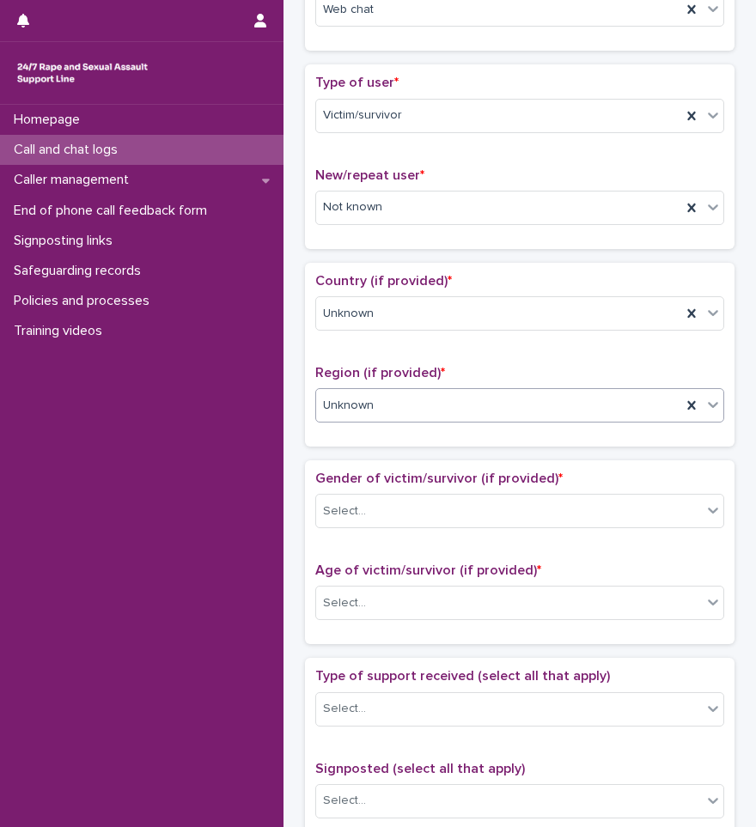
scroll to position [516, 0]
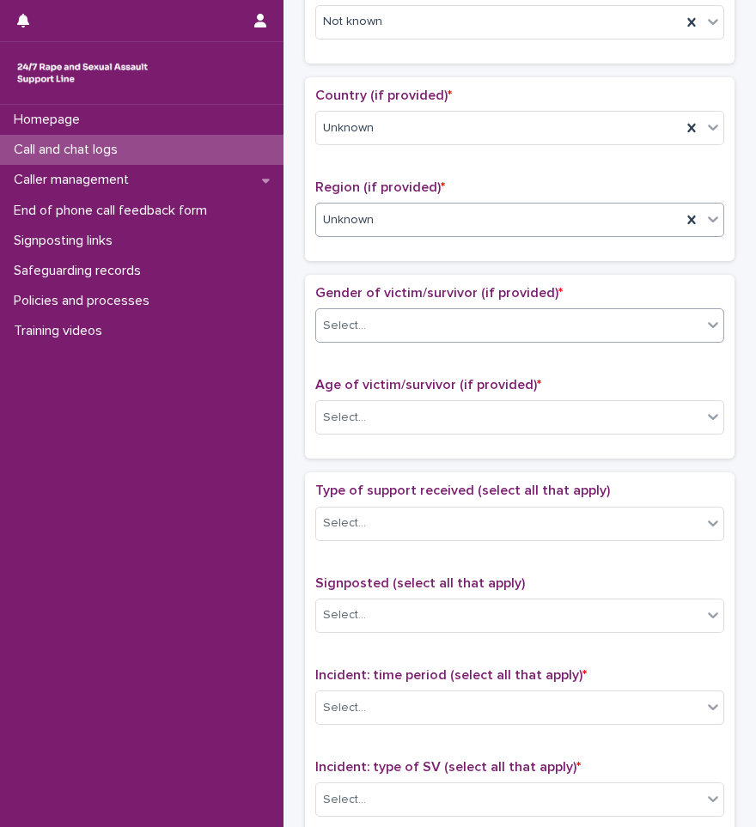
click at [369, 331] on div "Select..." at bounding box center [509, 326] width 386 height 28
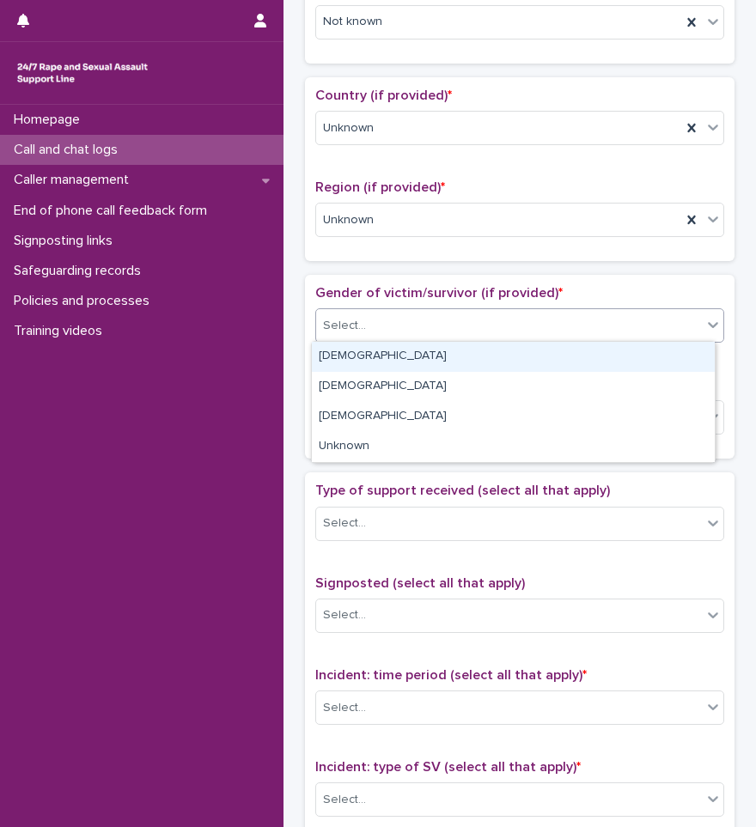
click at [371, 355] on div "[DEMOGRAPHIC_DATA]" at bounding box center [513, 357] width 403 height 30
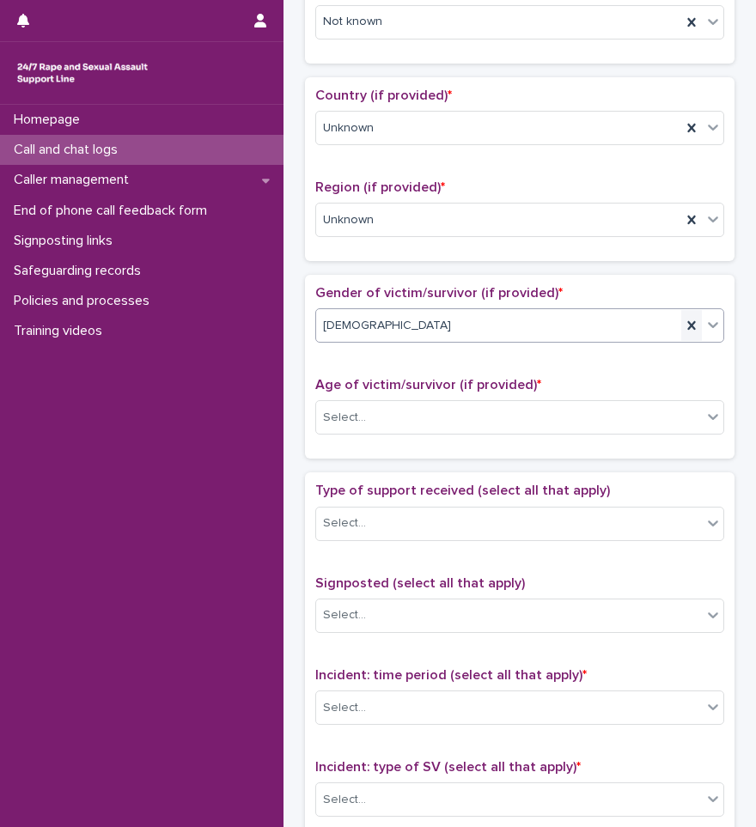
click at [683, 323] on icon at bounding box center [691, 325] width 17 height 17
click at [564, 323] on div "Select..." at bounding box center [509, 326] width 386 height 28
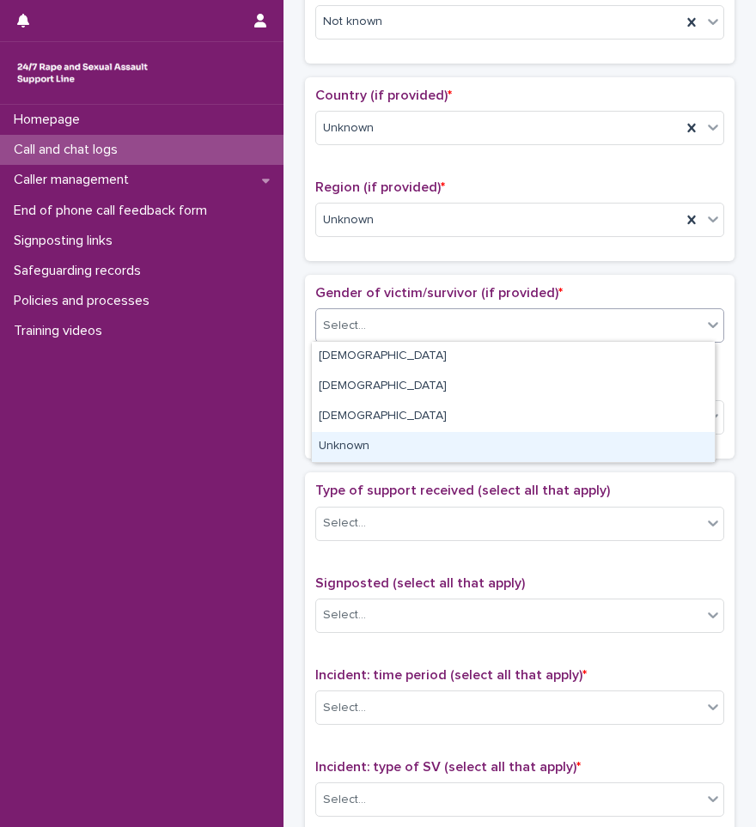
click at [366, 439] on div "Unknown" at bounding box center [513, 447] width 403 height 30
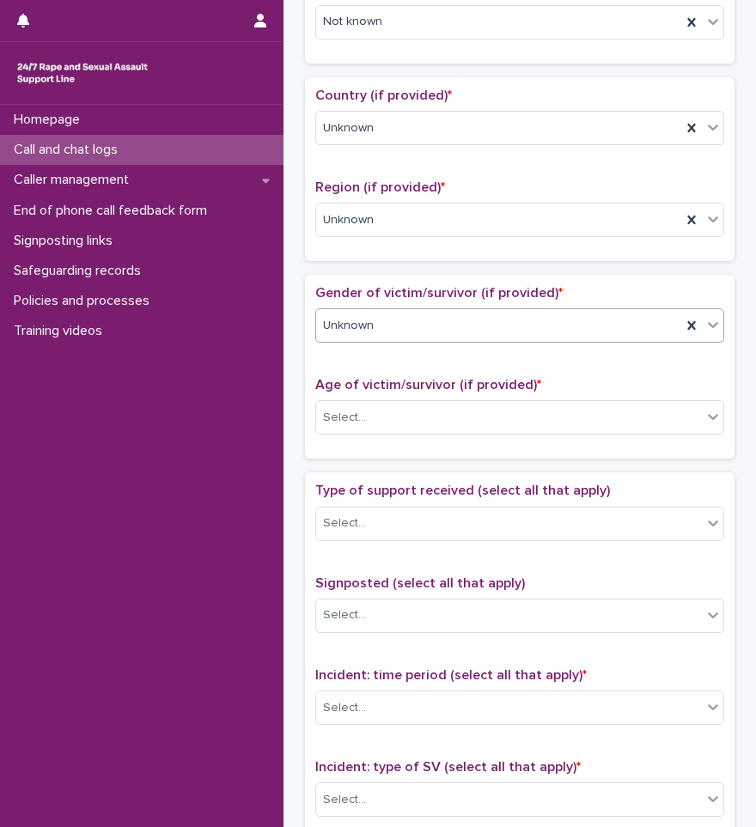
click at [413, 338] on div "Unknown" at bounding box center [498, 326] width 365 height 28
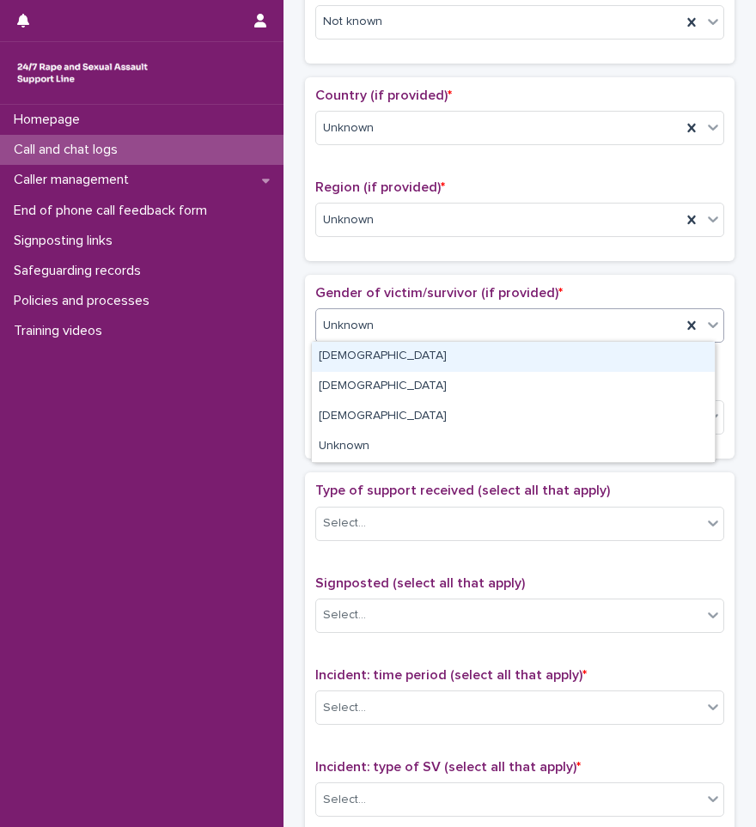
click at [393, 365] on div "[DEMOGRAPHIC_DATA]" at bounding box center [513, 357] width 403 height 30
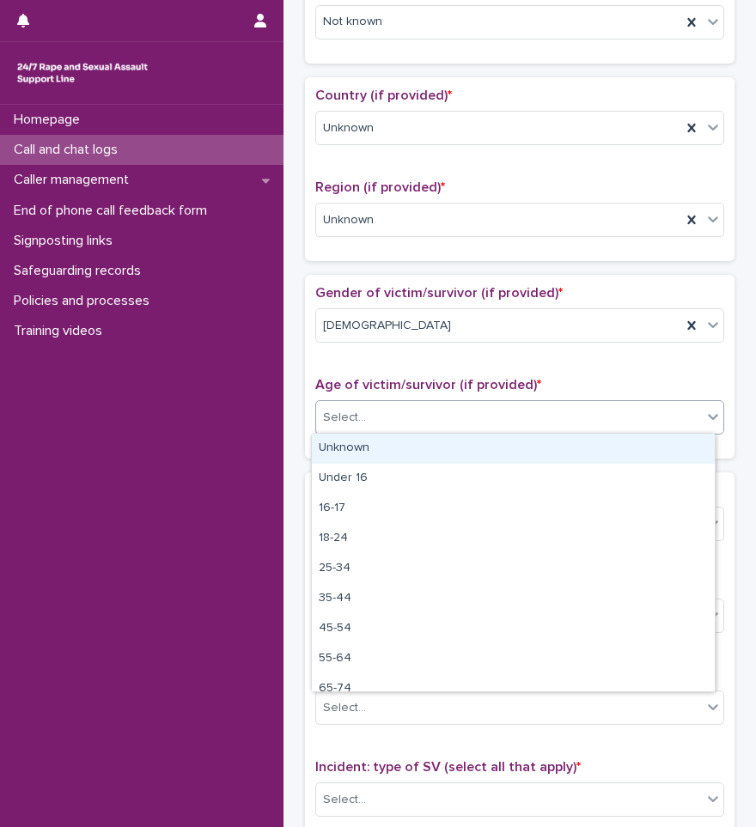
click at [396, 423] on div "Select..." at bounding box center [509, 418] width 386 height 28
click at [378, 446] on div "Unknown" at bounding box center [513, 449] width 403 height 30
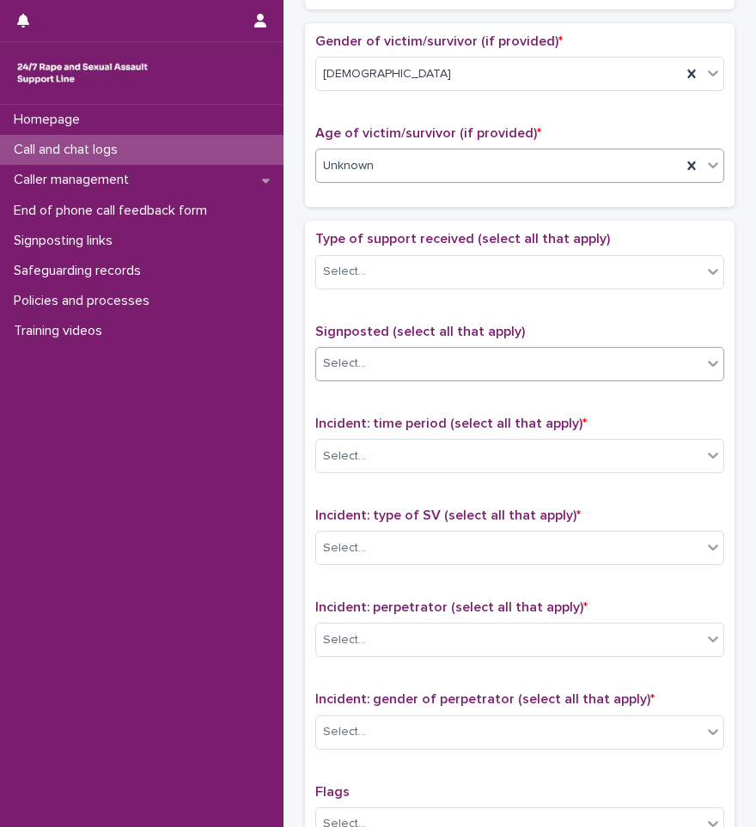
scroll to position [773, 0]
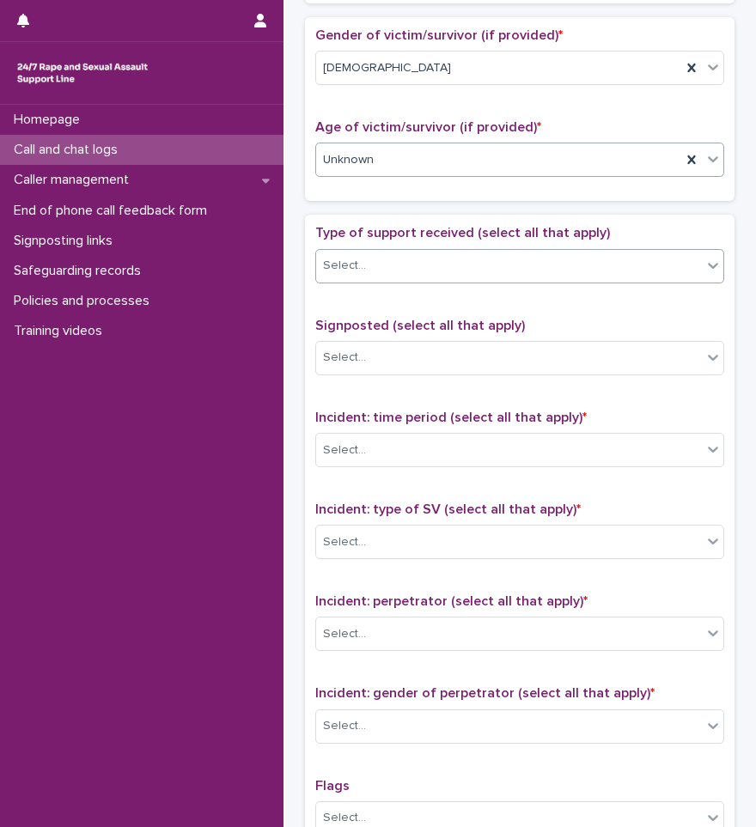
click at [395, 268] on div "Select..." at bounding box center [509, 266] width 386 height 28
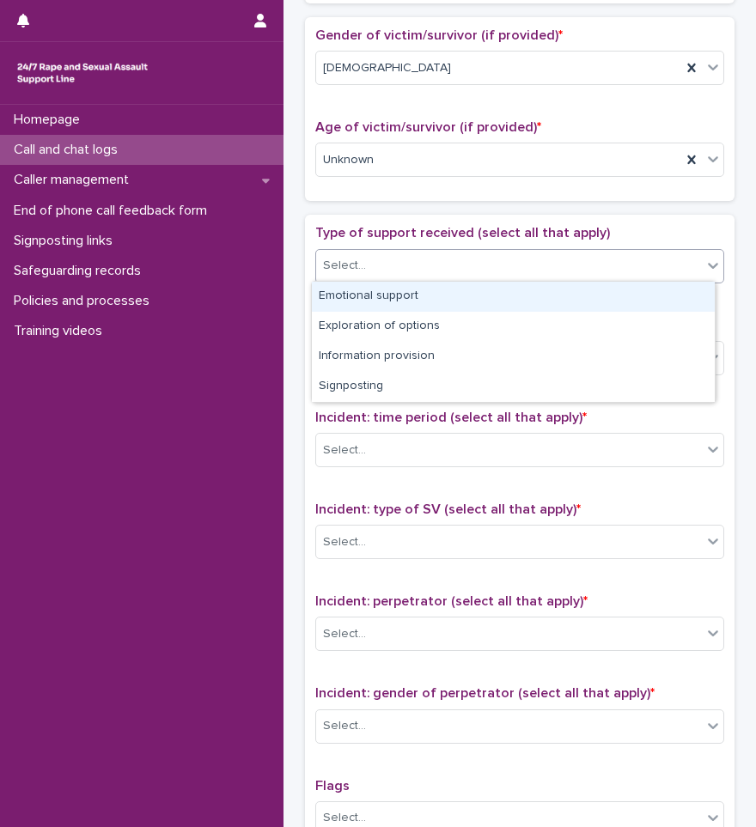
click at [406, 211] on div "Loading... Saving… Gender of victim/survivor (if provided) * [DEMOGRAPHIC_DATA]…" at bounding box center [520, 116] width 430 height 198
click at [402, 260] on div "Select..." at bounding box center [509, 266] width 386 height 28
click at [381, 290] on div "Emotional support" at bounding box center [513, 297] width 403 height 30
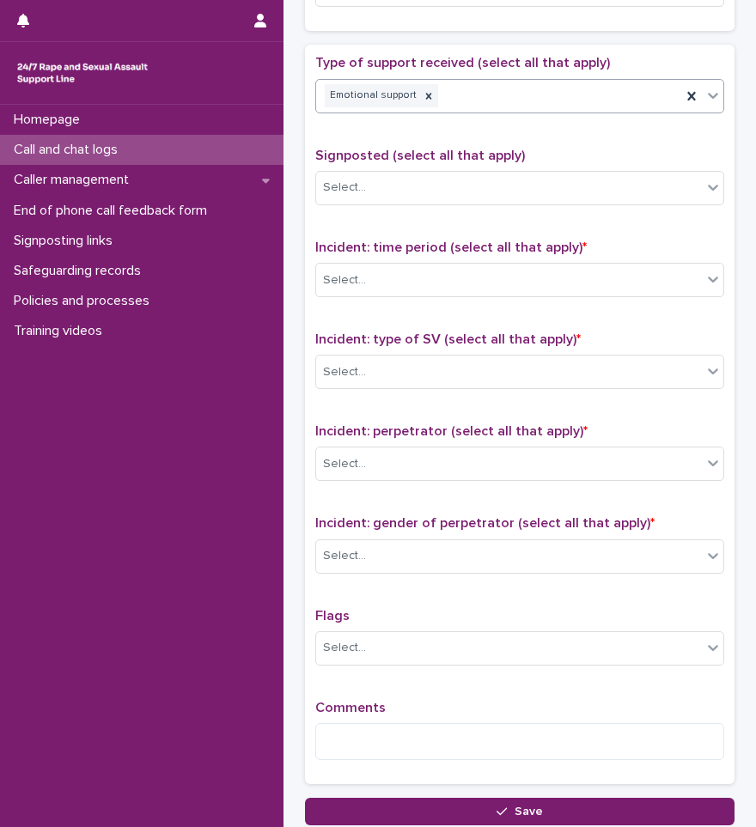
scroll to position [945, 0]
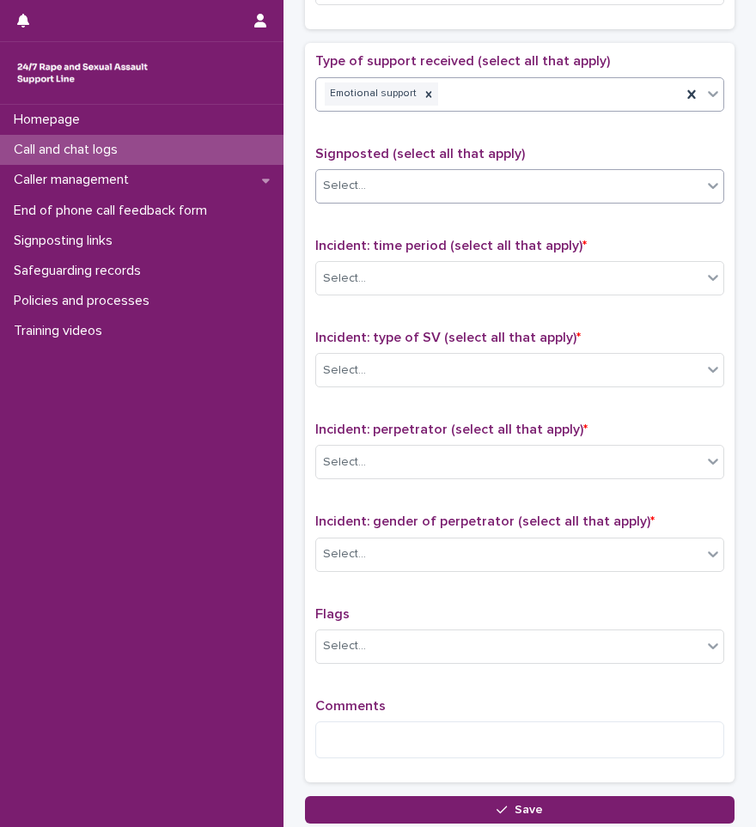
click at [388, 195] on div "Select..." at bounding box center [509, 186] width 386 height 28
click at [404, 131] on div "Type of support received (select all that apply) Emotional support Signposted (…" at bounding box center [519, 412] width 409 height 719
click at [400, 290] on div "Select..." at bounding box center [509, 279] width 386 height 28
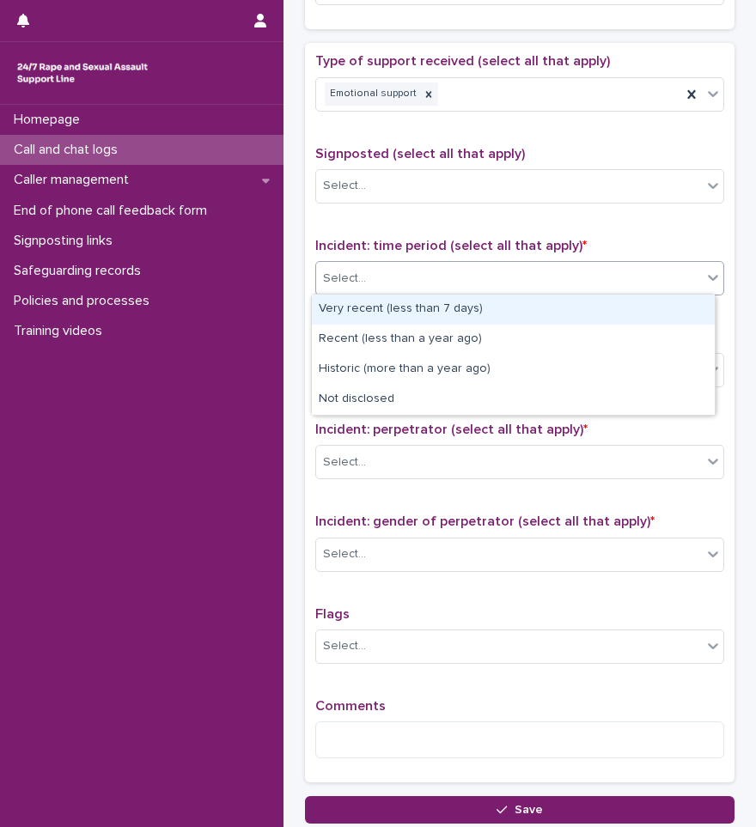
click at [374, 317] on div "Very recent (less than 7 days)" at bounding box center [513, 310] width 403 height 30
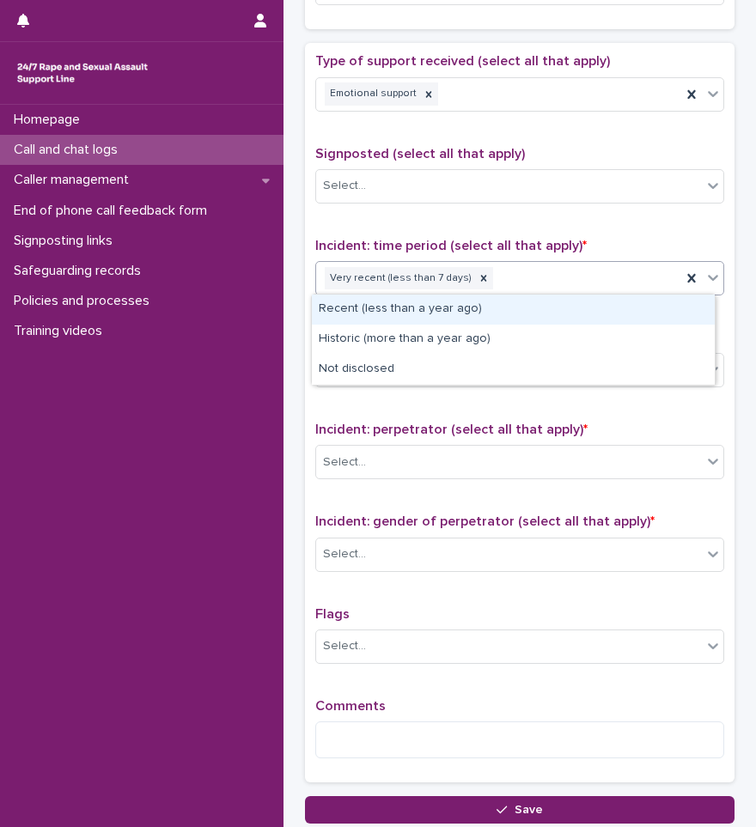
click at [497, 283] on input "text" at bounding box center [498, 278] width 2 height 16
click at [478, 282] on icon at bounding box center [484, 278] width 12 height 12
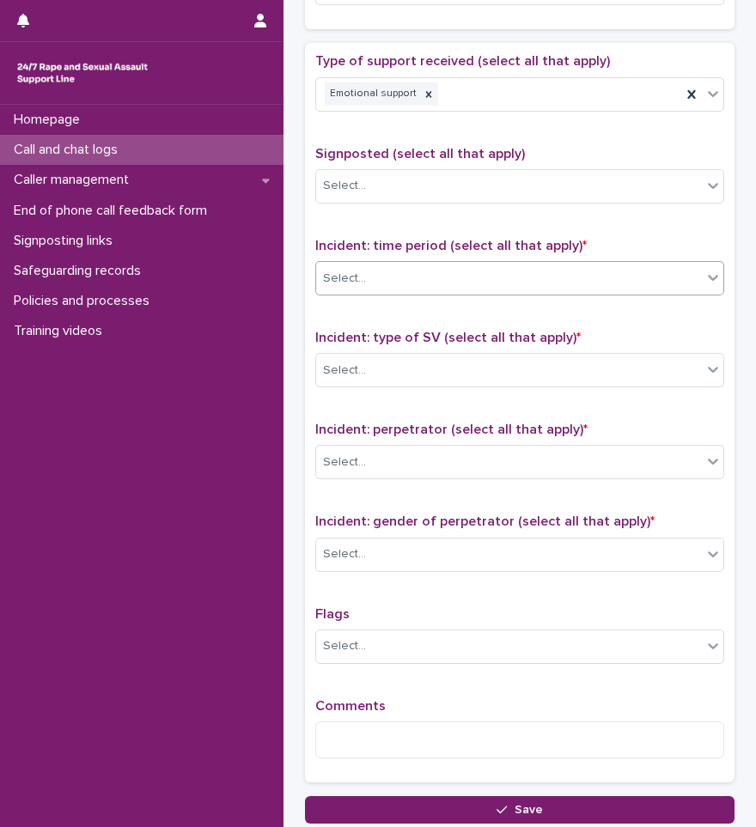
click at [485, 279] on div "Select..." at bounding box center [509, 279] width 386 height 28
click at [470, 265] on div "Select..." at bounding box center [519, 278] width 409 height 34
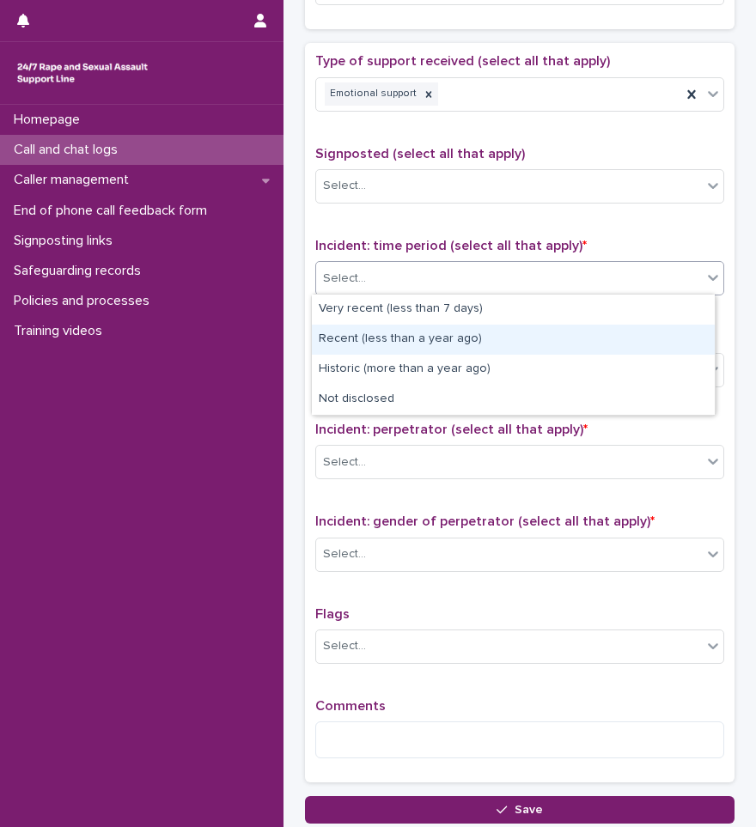
click at [426, 325] on div "Recent (less than a year ago)" at bounding box center [513, 340] width 403 height 30
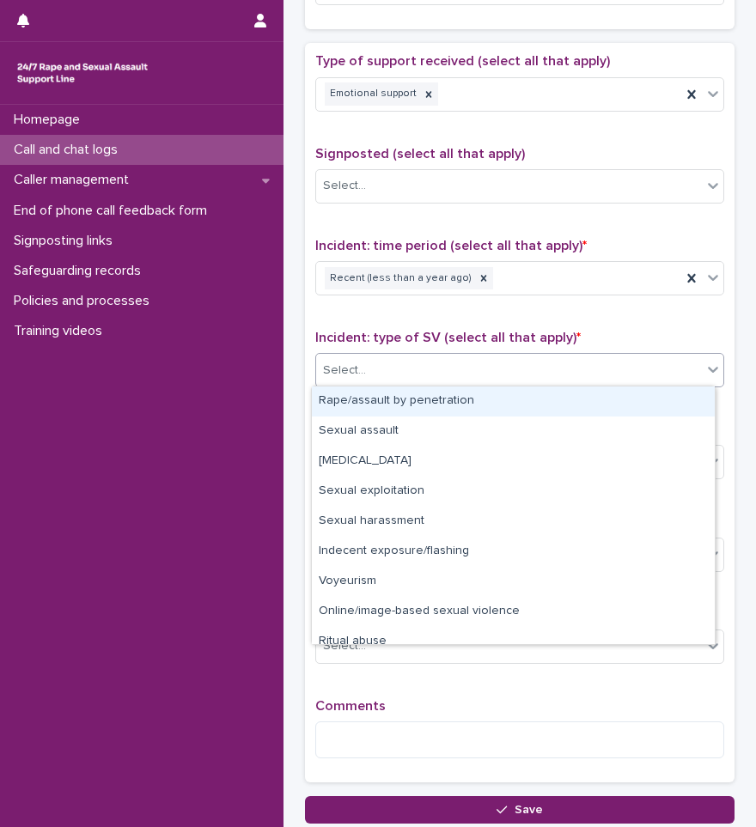
click at [402, 357] on div "Select..." at bounding box center [509, 371] width 386 height 28
click at [394, 402] on div "Rape/assault by penetration" at bounding box center [513, 402] width 403 height 30
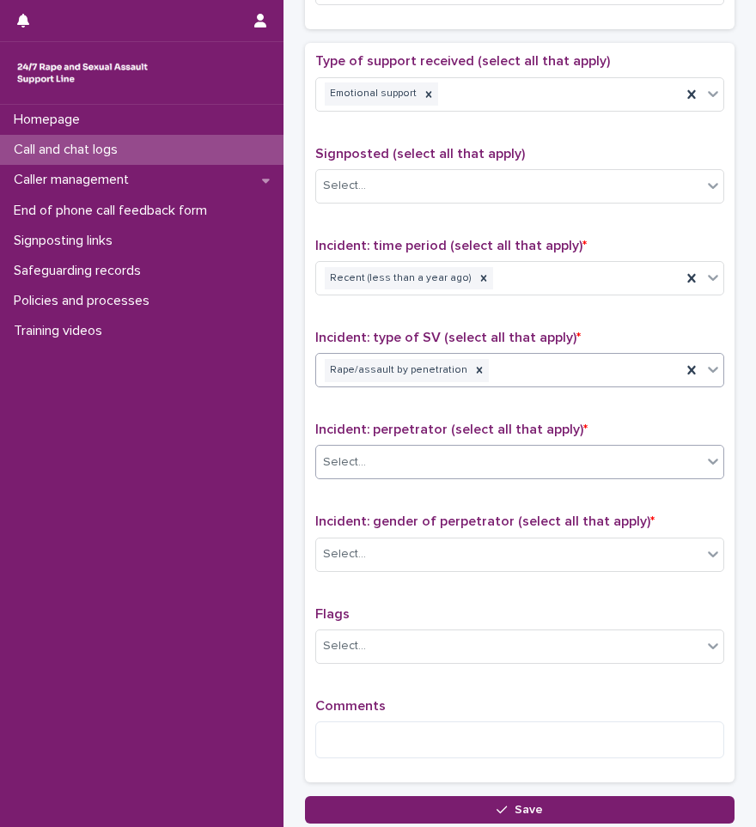
click at [393, 449] on div "Select..." at bounding box center [509, 463] width 386 height 28
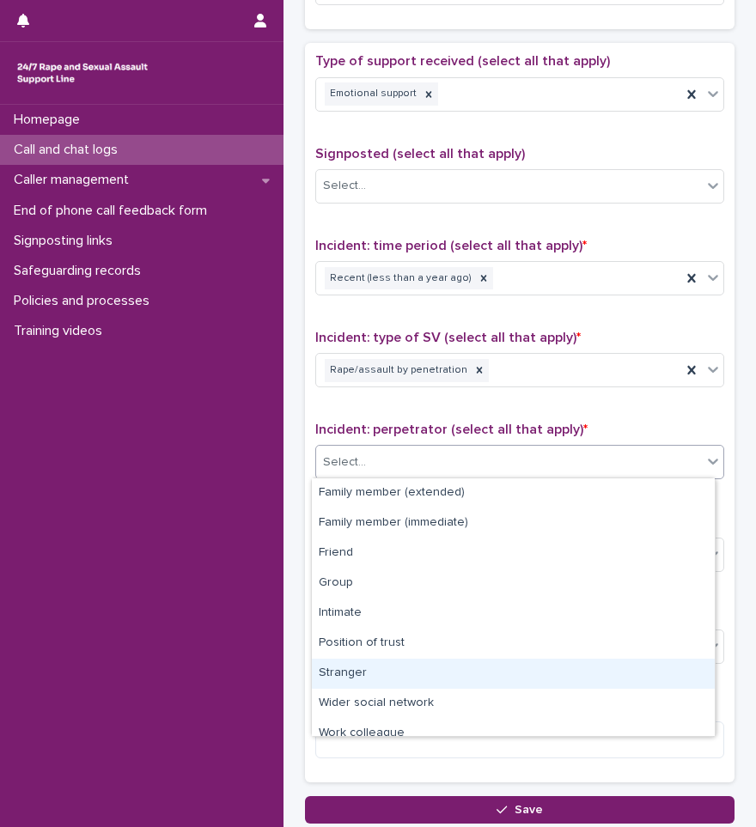
click at [357, 665] on div "Stranger" at bounding box center [513, 674] width 403 height 30
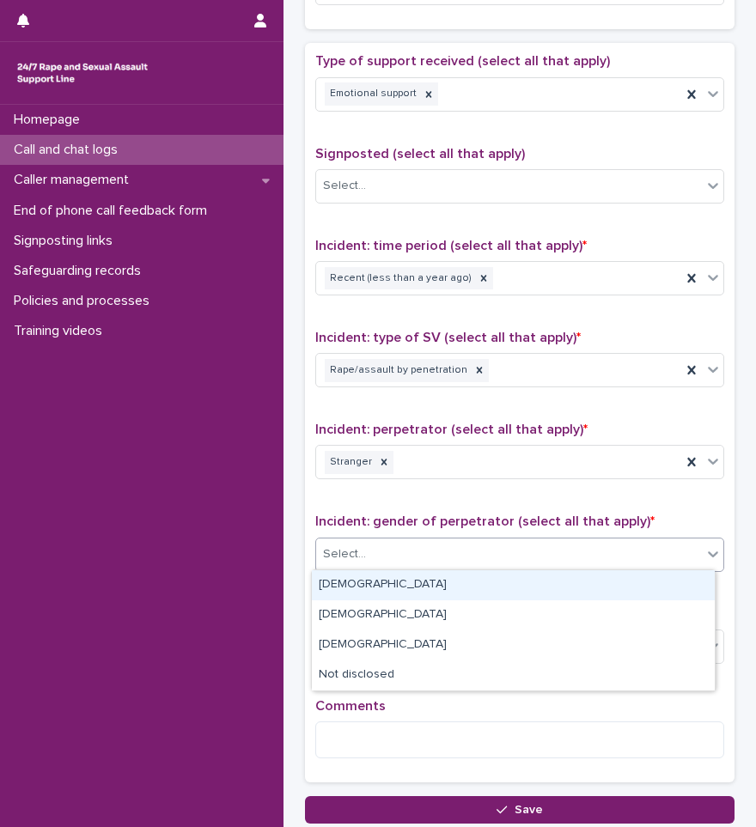
click at [376, 565] on div "Select..." at bounding box center [509, 554] width 386 height 28
click at [369, 593] on div "[DEMOGRAPHIC_DATA]" at bounding box center [513, 586] width 403 height 30
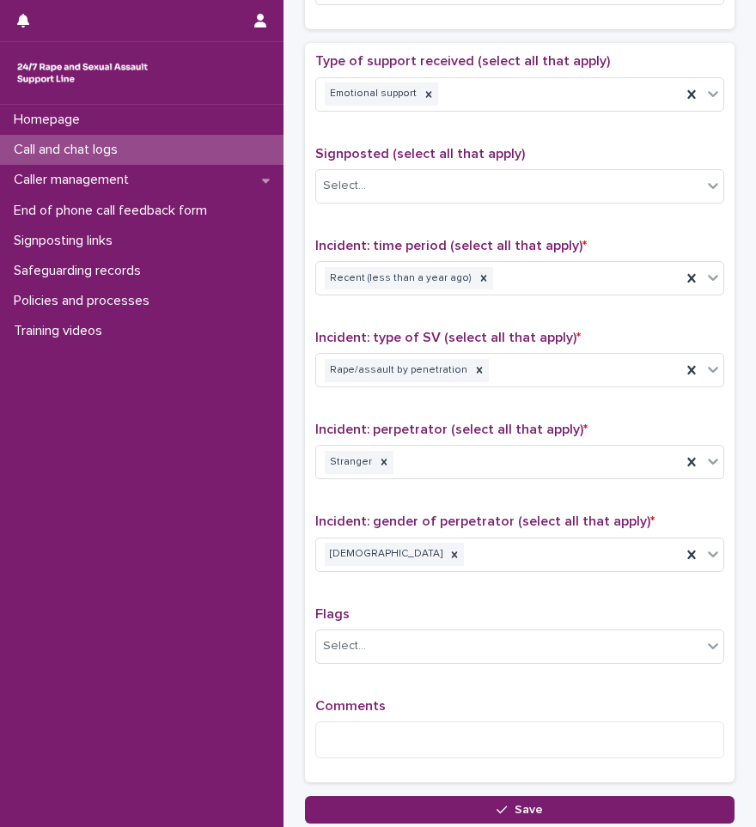
click at [367, 715] on div "Comments" at bounding box center [519, 736] width 409 height 74
click at [370, 723] on textarea at bounding box center [519, 740] width 409 height 37
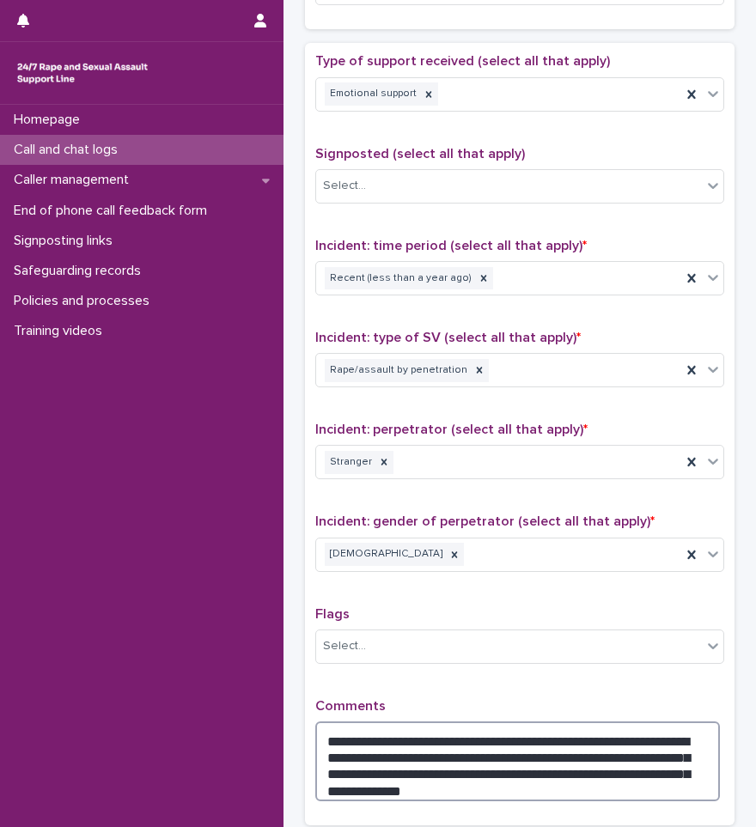
click at [427, 783] on textarea "**********" at bounding box center [517, 762] width 405 height 80
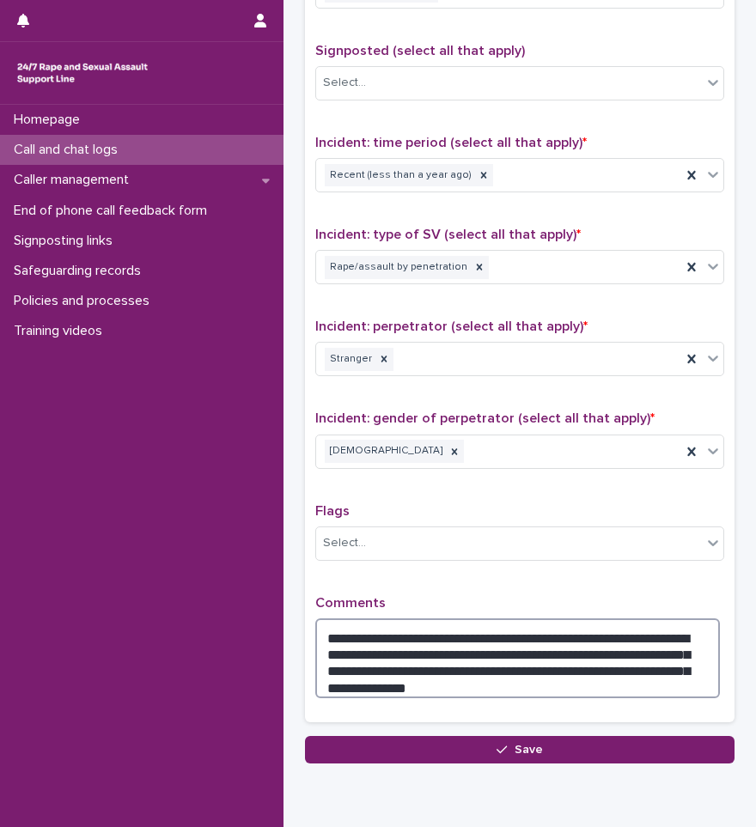
scroll to position [1117, 0]
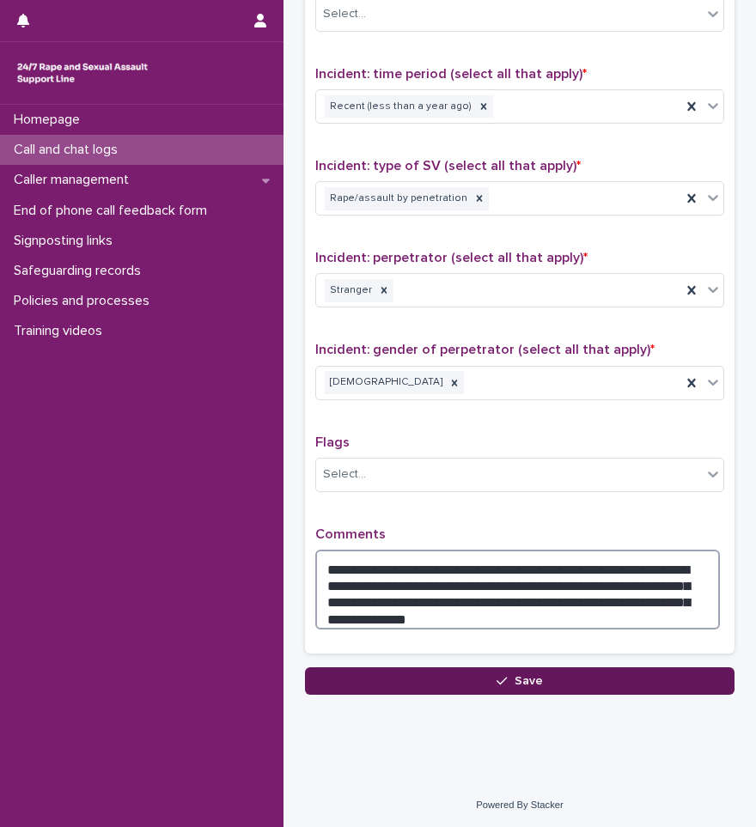
type textarea "**********"
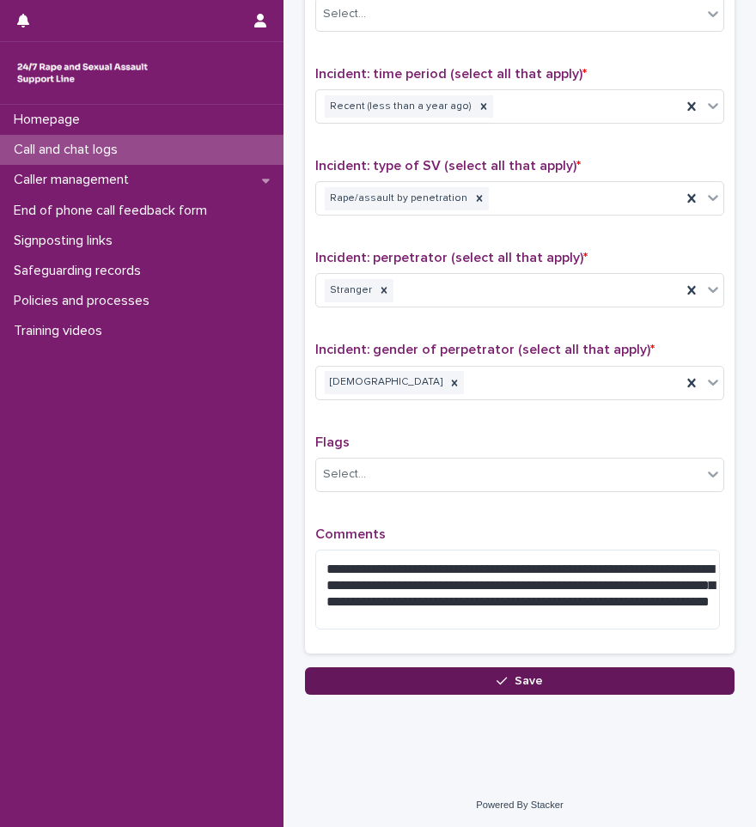
click at [481, 687] on button "Save" at bounding box center [520, 681] width 430 height 27
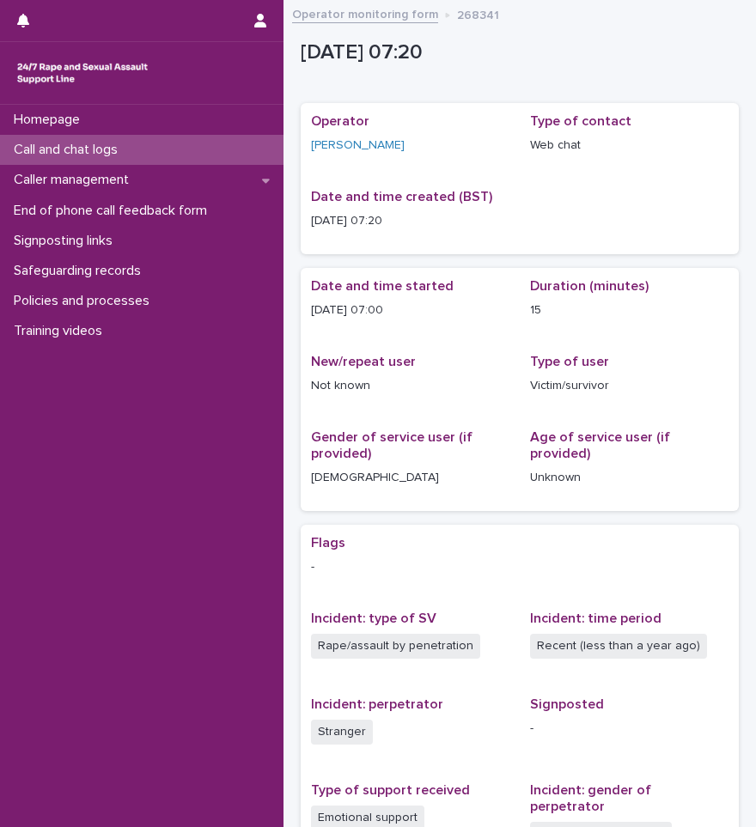
click at [103, 156] on p "Call and chat logs" at bounding box center [69, 150] width 125 height 16
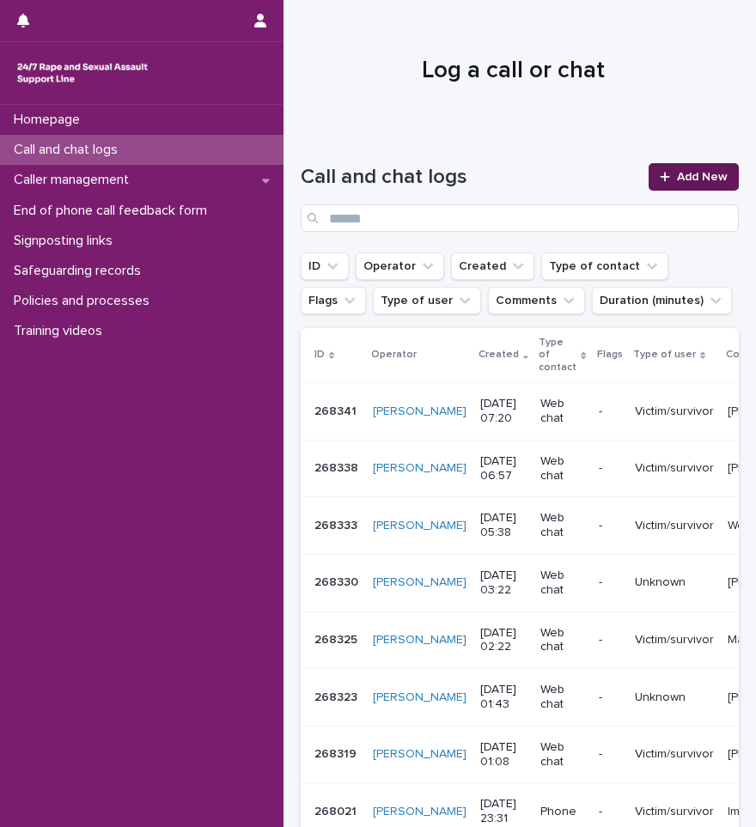
click at [705, 168] on link "Add New" at bounding box center [694, 176] width 90 height 27
